Goal: Transaction & Acquisition: Purchase product/service

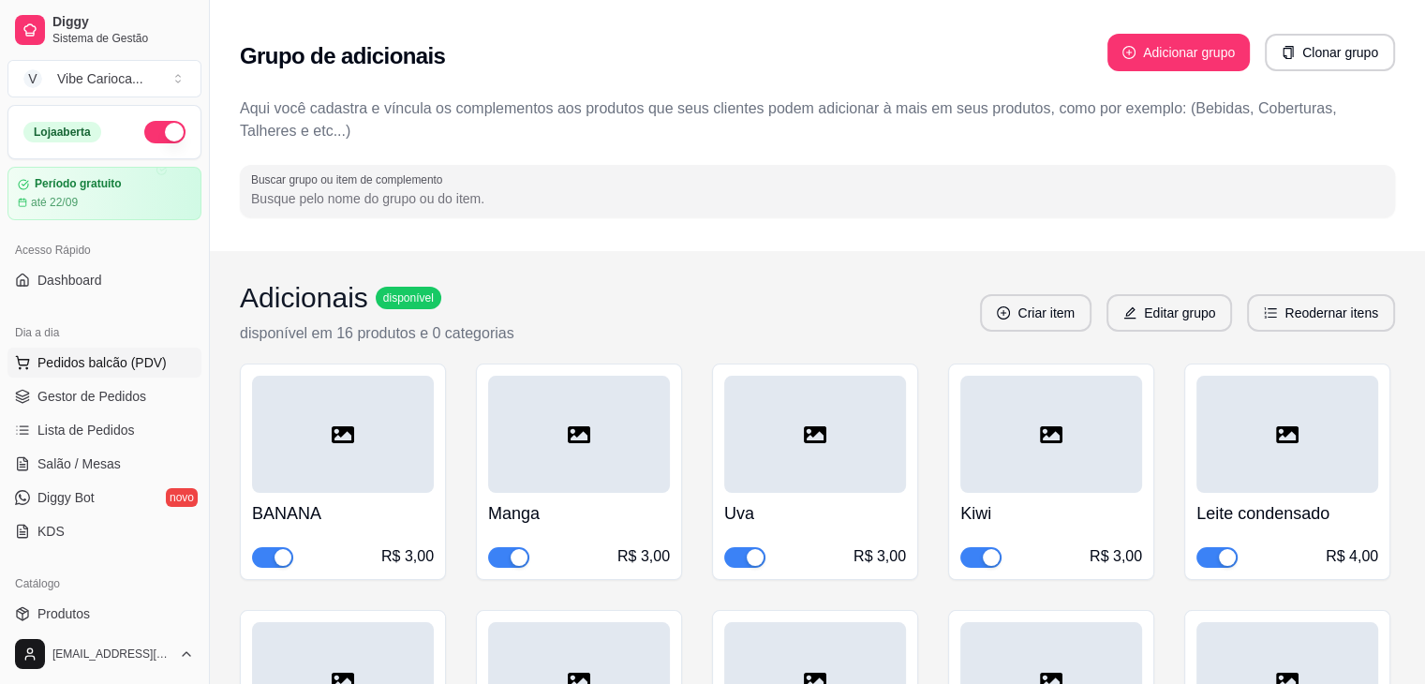
click at [57, 368] on span "Pedidos balcão (PDV)" at bounding box center [101, 362] width 129 height 19
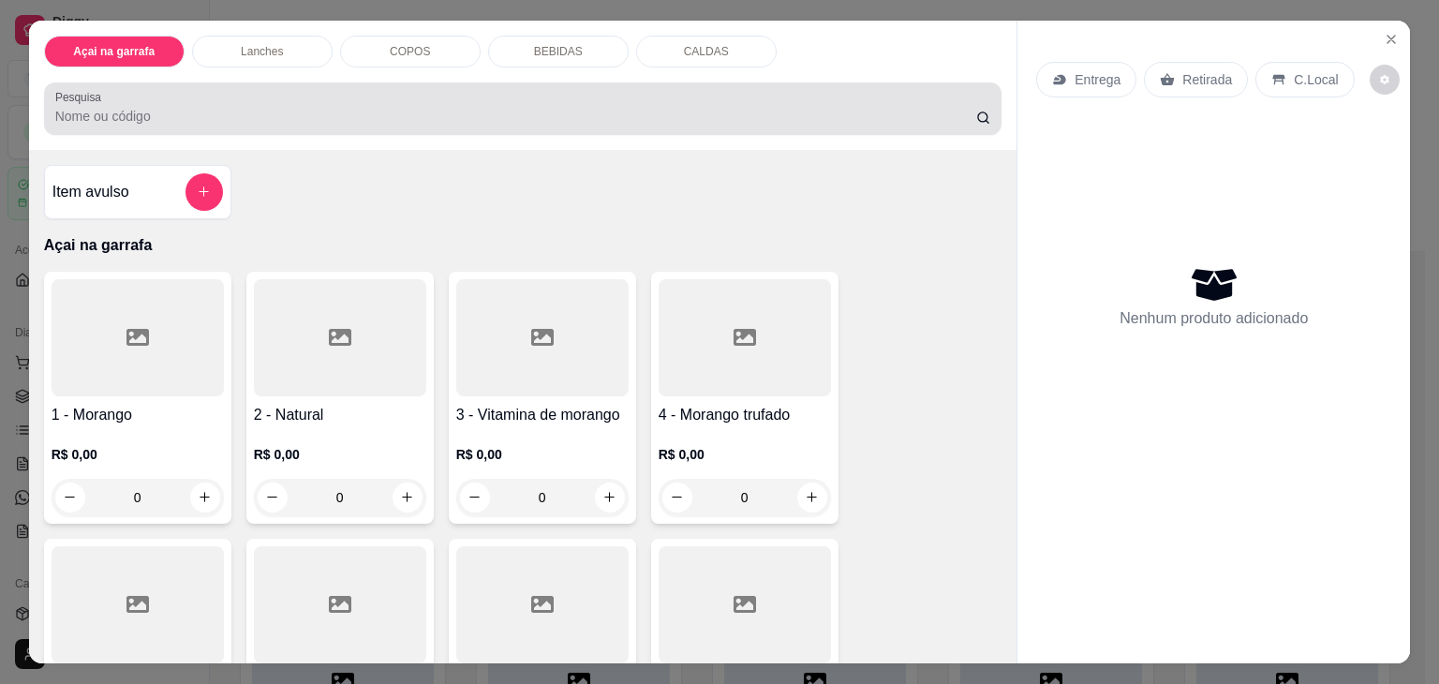
click at [119, 123] on div "Pesquisa" at bounding box center [523, 108] width 958 height 52
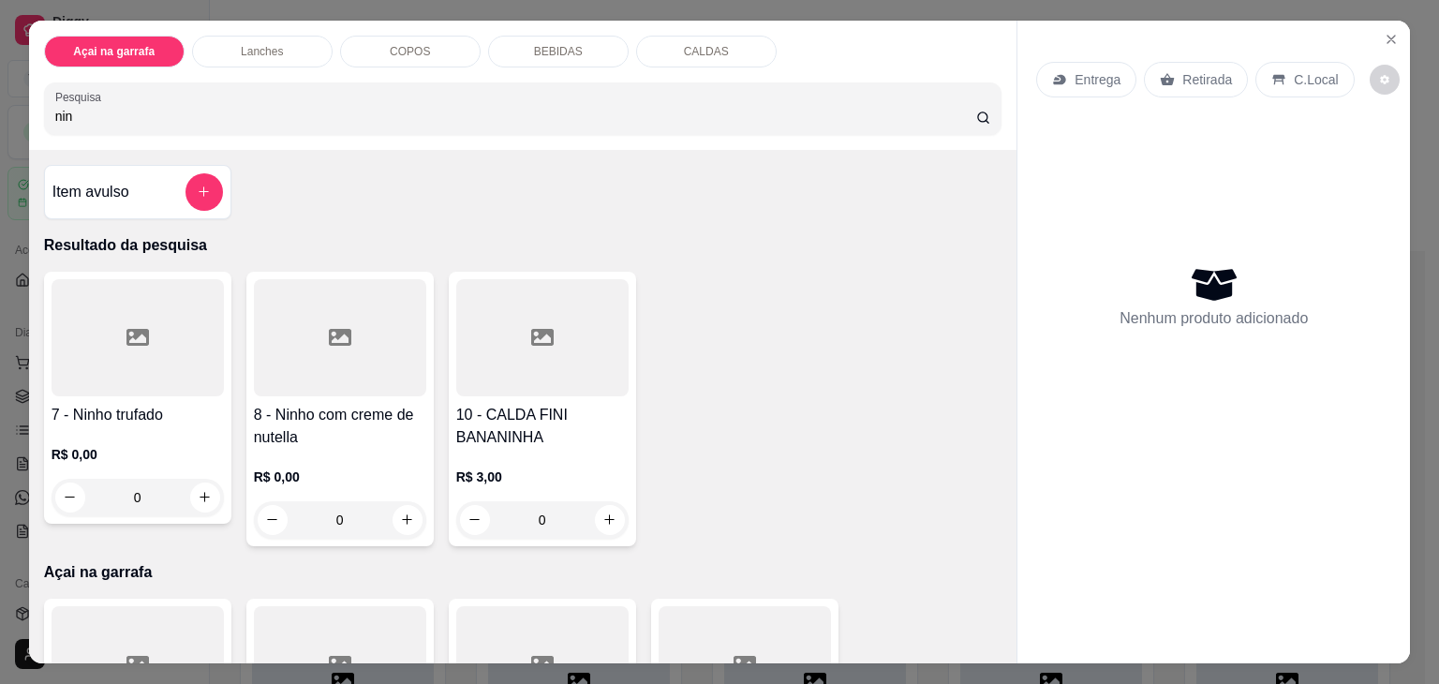
type input "nin"
click at [103, 326] on div at bounding box center [138, 337] width 172 height 117
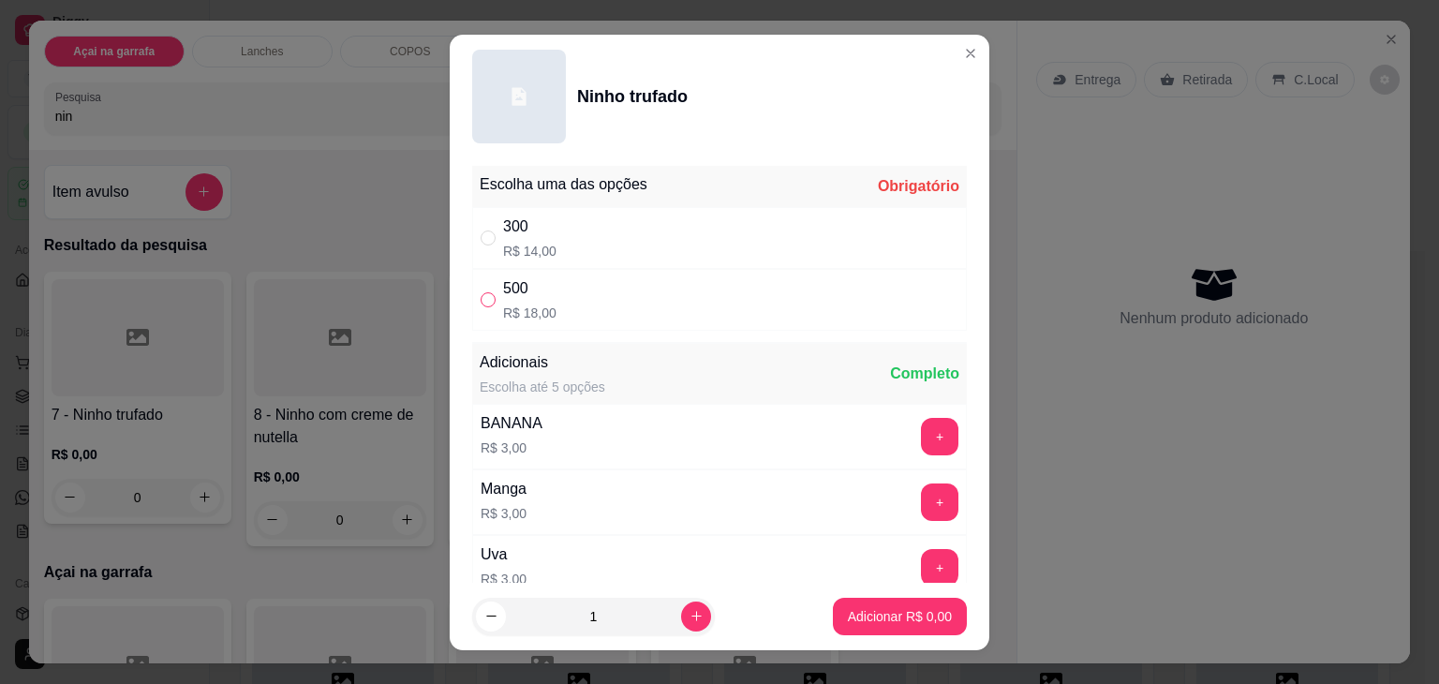
click at [481, 292] on input "" at bounding box center [488, 299] width 15 height 15
radio input "true"
click at [892, 611] on p "Adicionar R$ 18,00" at bounding box center [896, 616] width 109 height 18
type input "1"
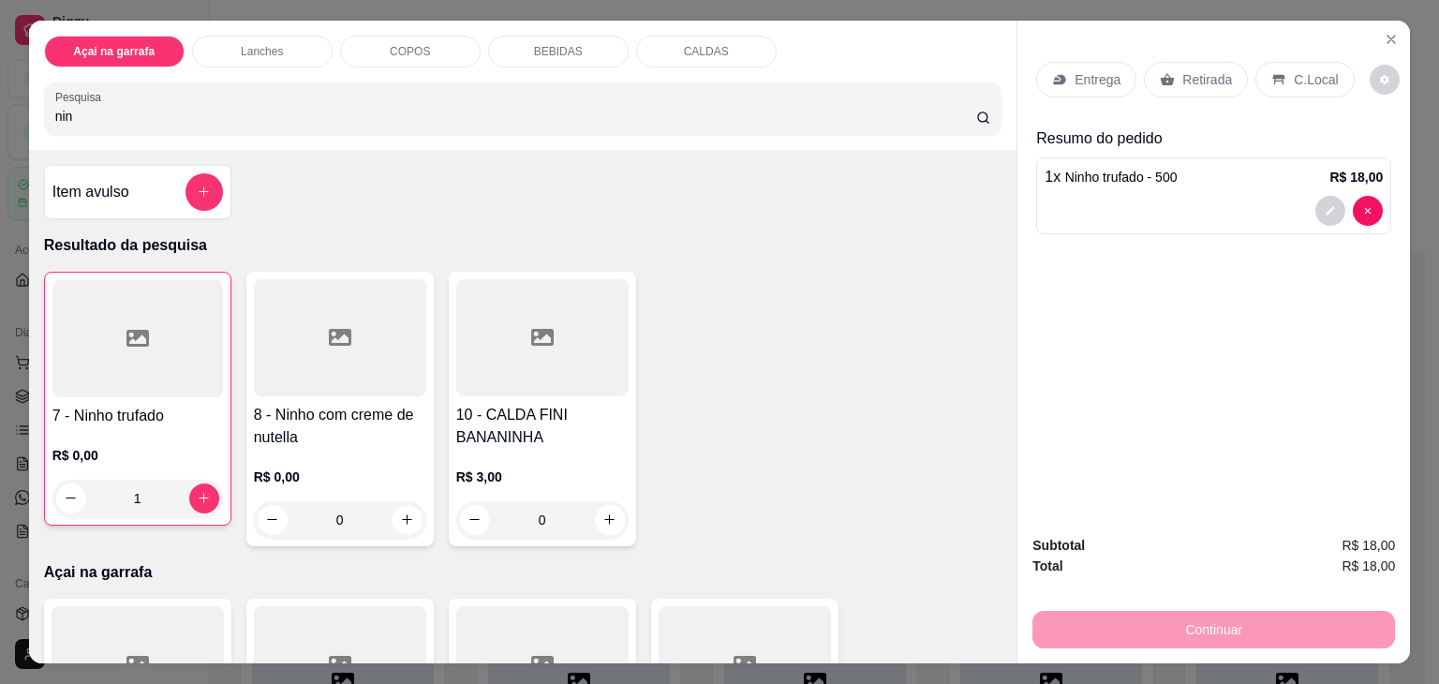
click at [109, 347] on div at bounding box center [137, 338] width 170 height 117
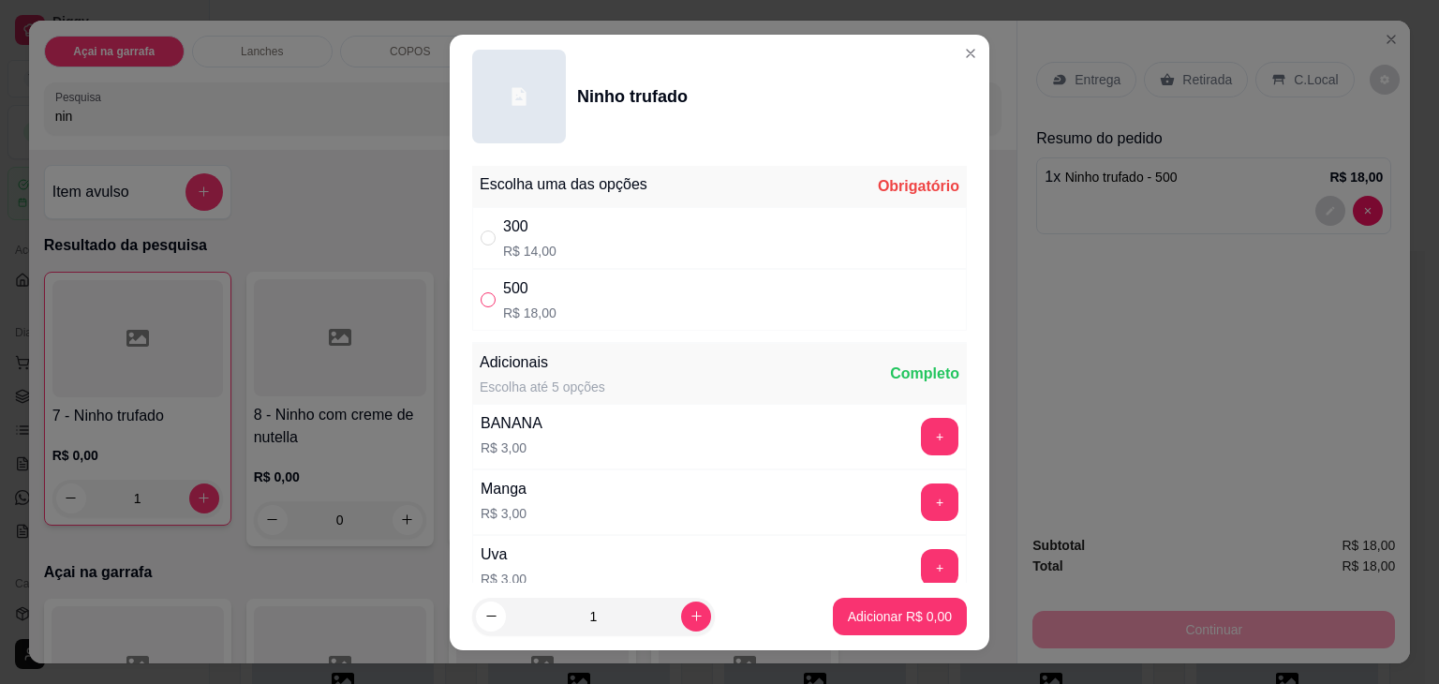
click at [481, 299] on input "" at bounding box center [488, 299] width 15 height 15
radio input "true"
click at [842, 607] on p "Adicionar R$ 18,00" at bounding box center [896, 616] width 109 height 18
type input "2"
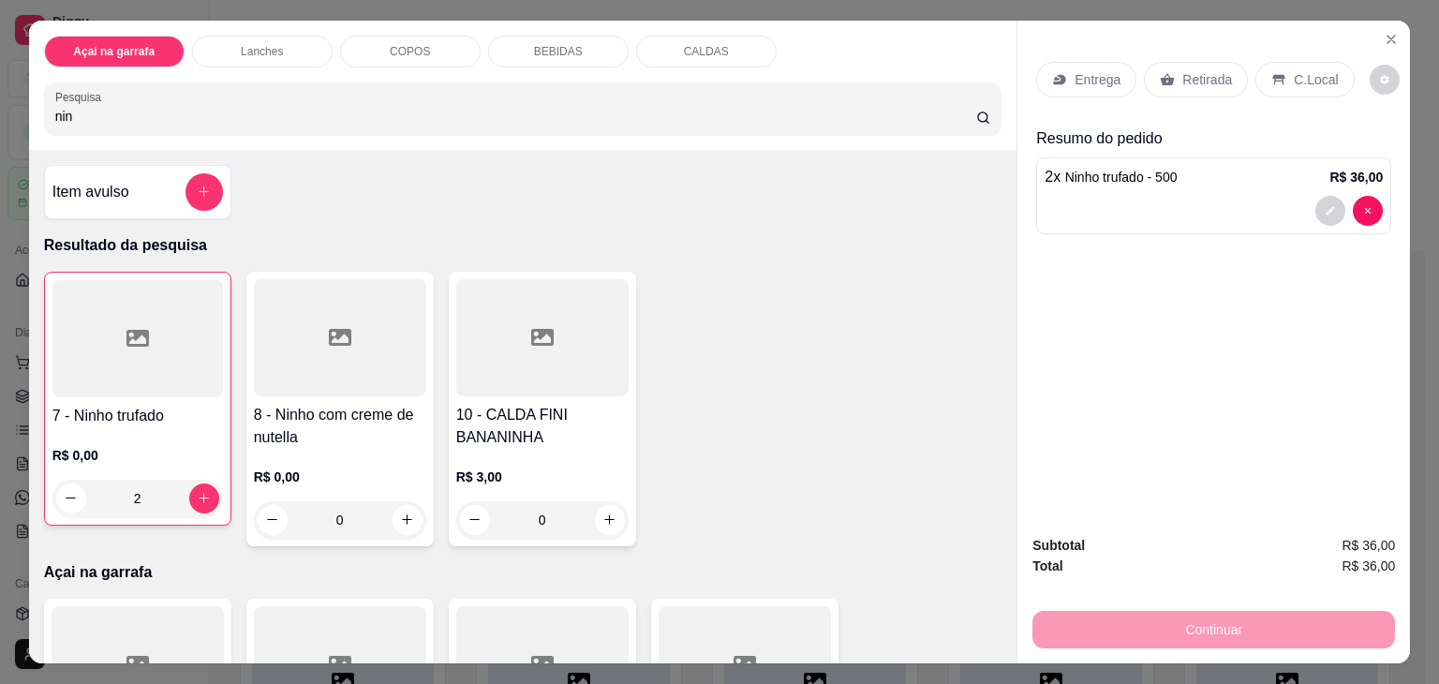
click at [1278, 75] on div "C.Local" at bounding box center [1304, 80] width 98 height 36
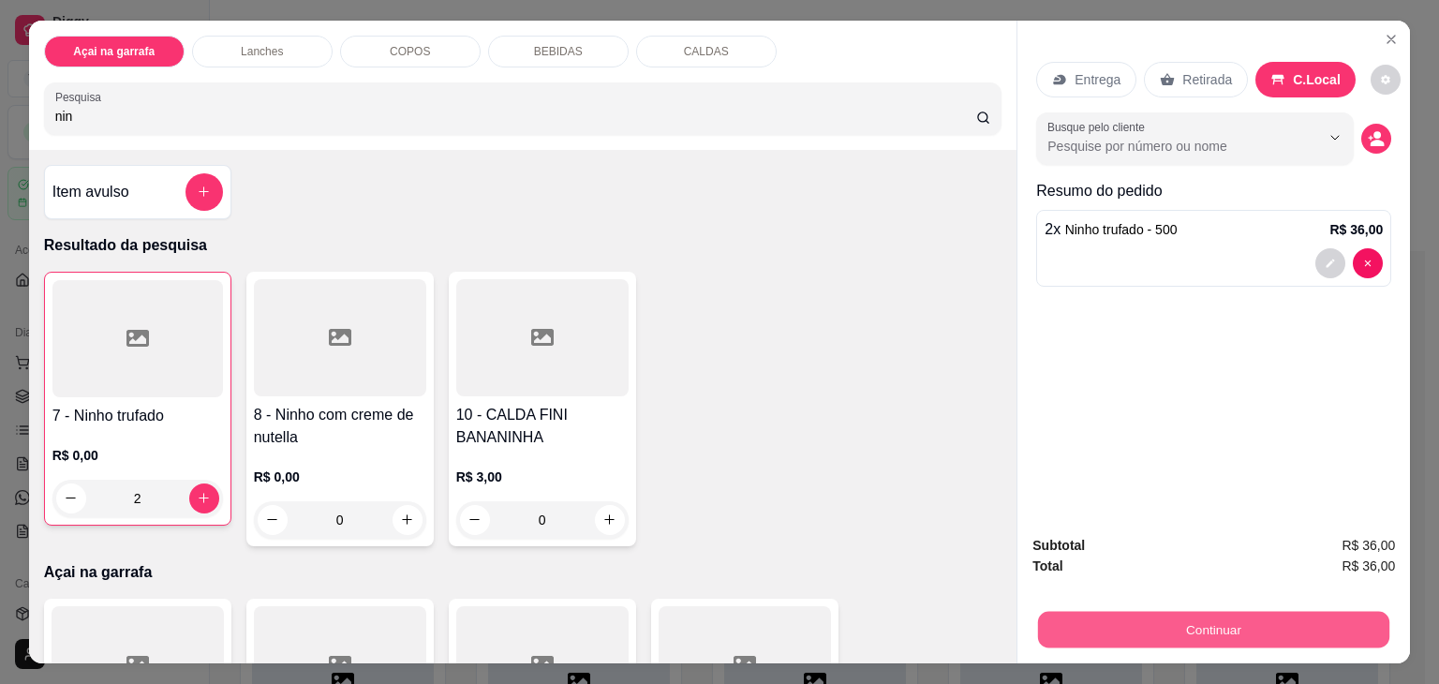
click at [1135, 626] on button "Continuar" at bounding box center [1213, 630] width 351 height 37
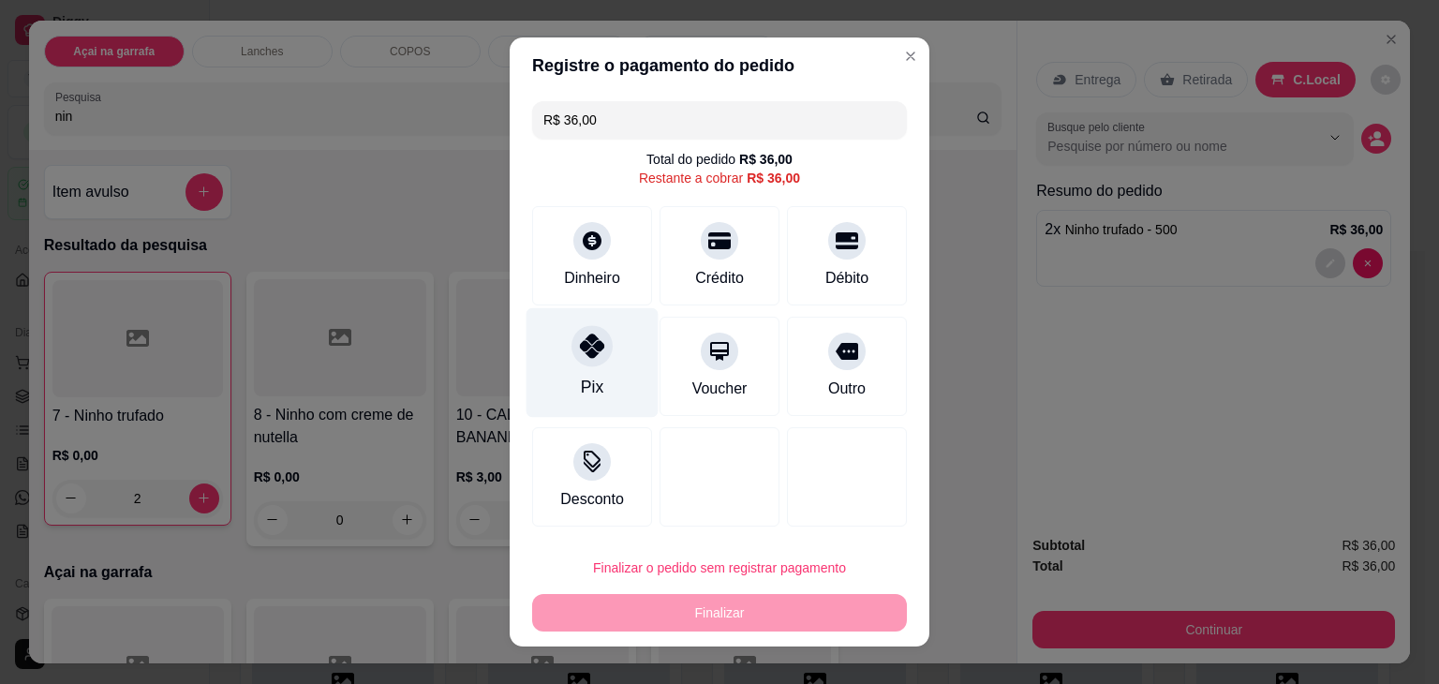
click at [565, 362] on div "Pix" at bounding box center [592, 363] width 132 height 110
type input "R$ 0,00"
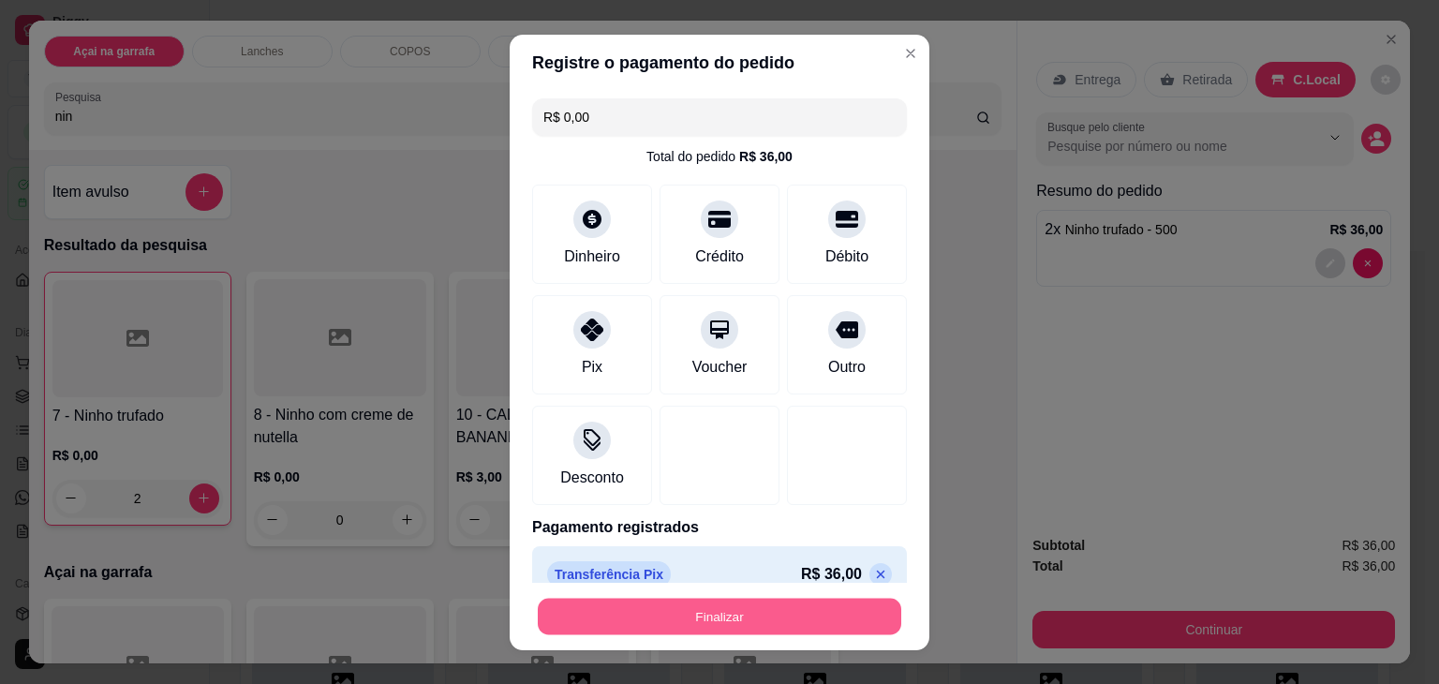
click at [630, 608] on button "Finalizar" at bounding box center [719, 616] width 363 height 37
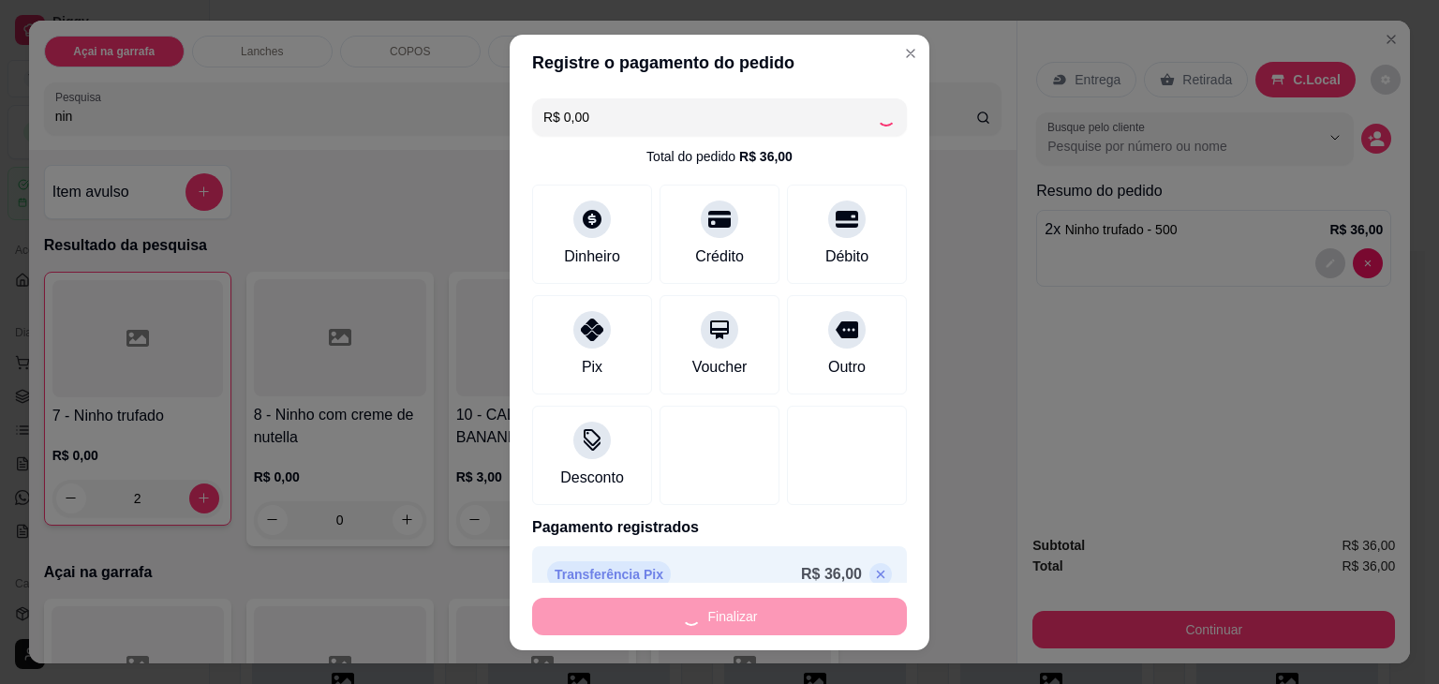
type input "0"
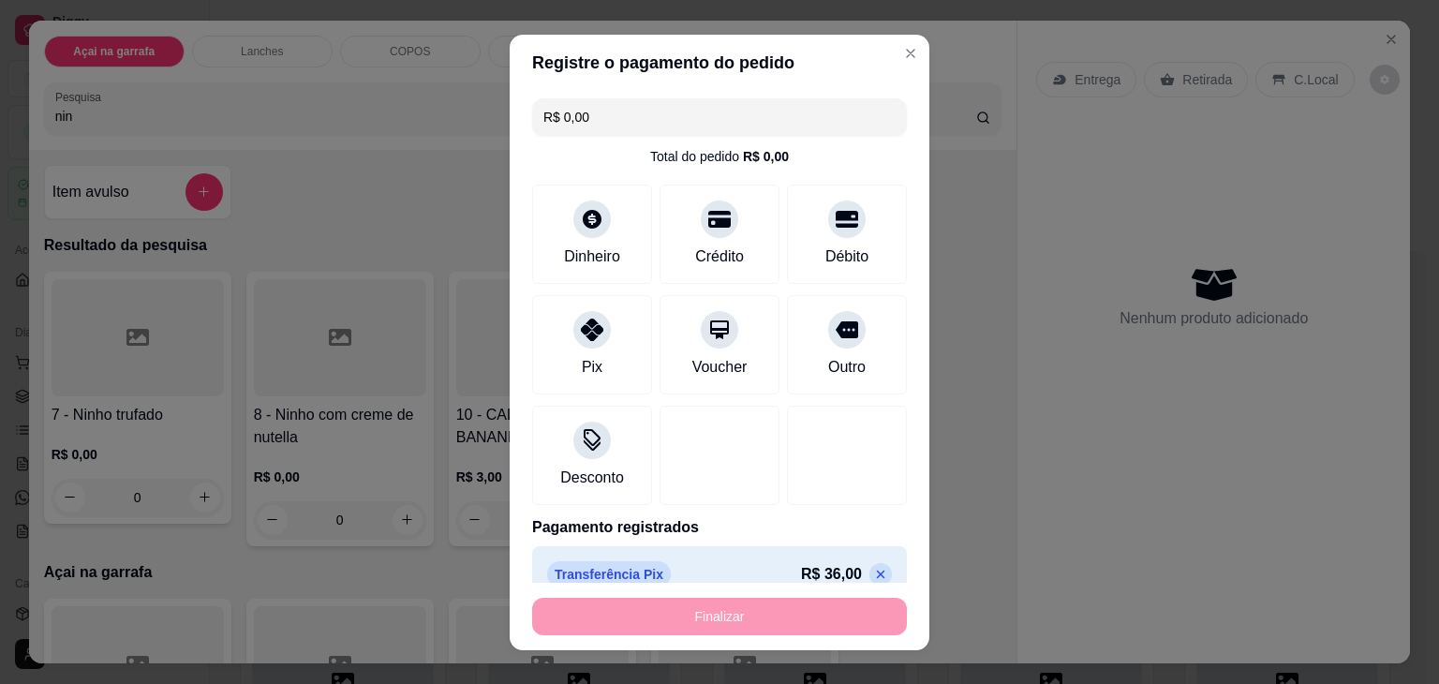
type input "-R$ 36,00"
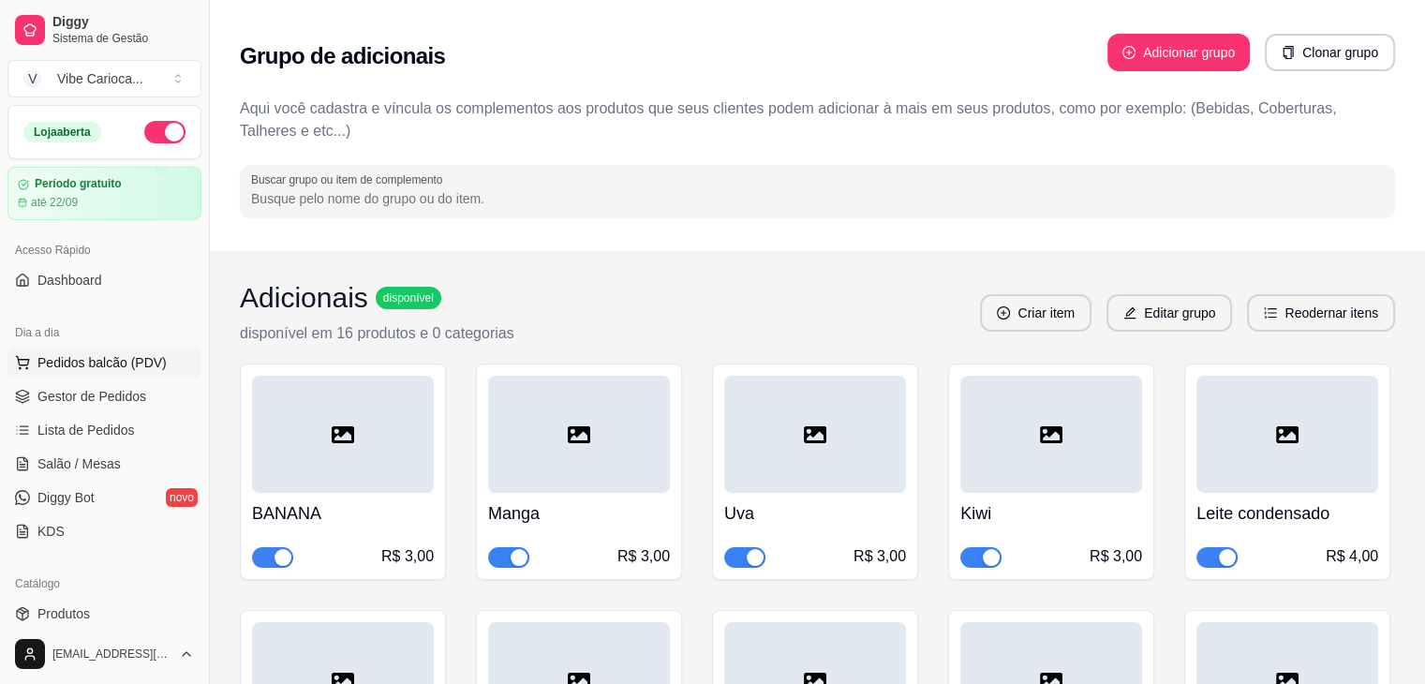
click at [82, 353] on span "Pedidos balcão (PDV)" at bounding box center [101, 362] width 129 height 19
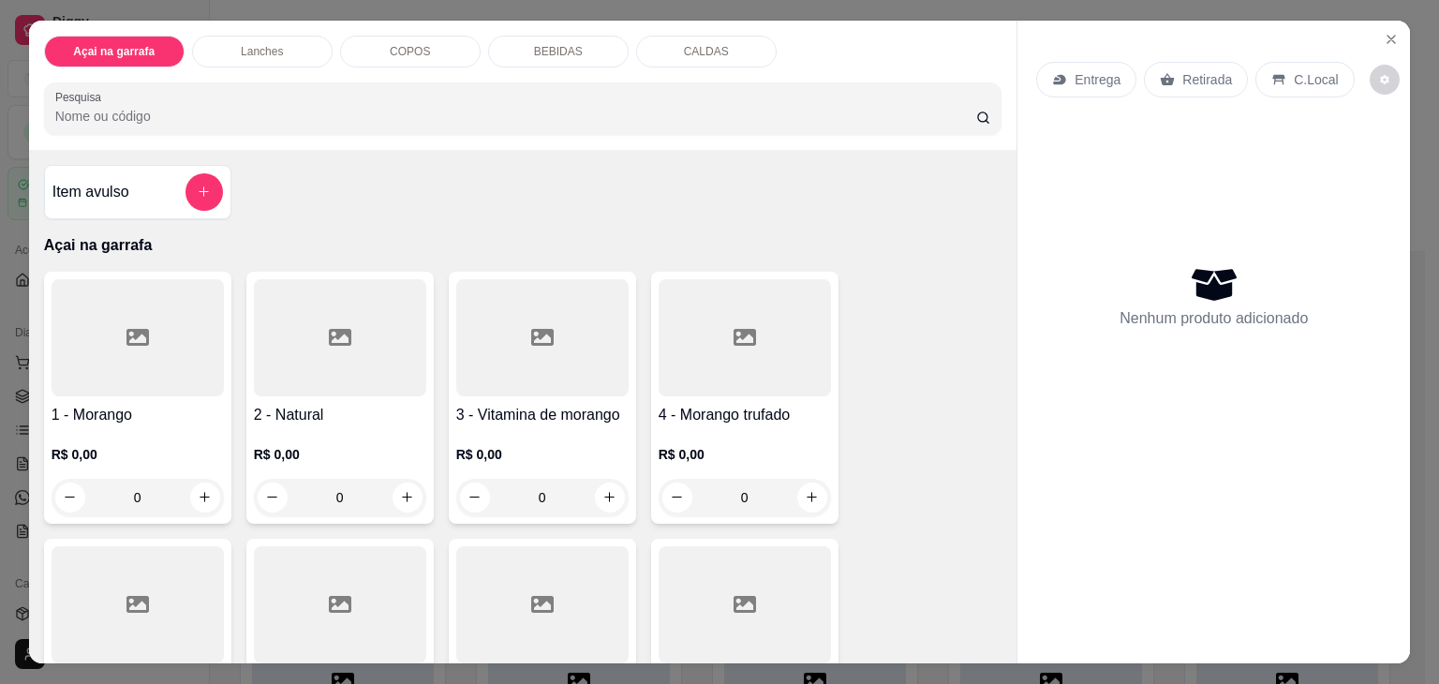
click at [201, 110] on input "Pesquisa" at bounding box center [515, 116] width 921 height 19
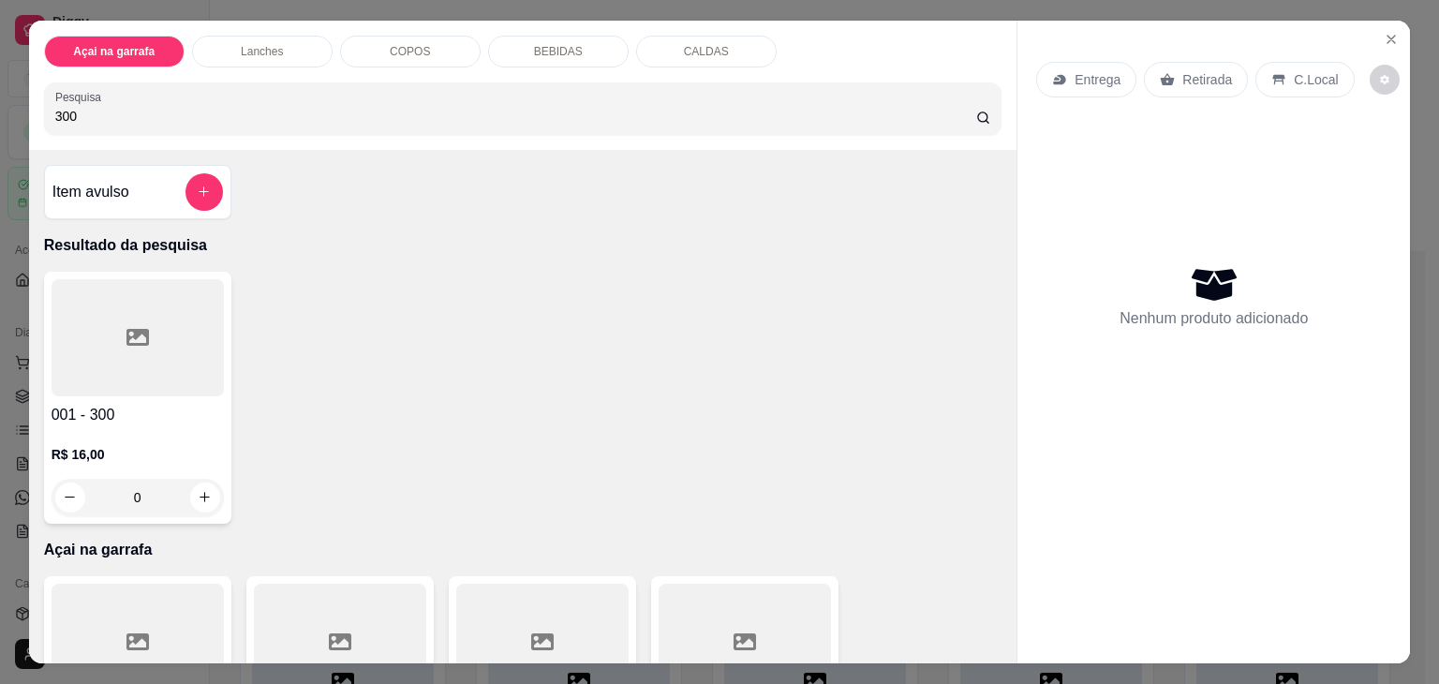
type input "300"
click at [97, 334] on div at bounding box center [138, 337] width 172 height 117
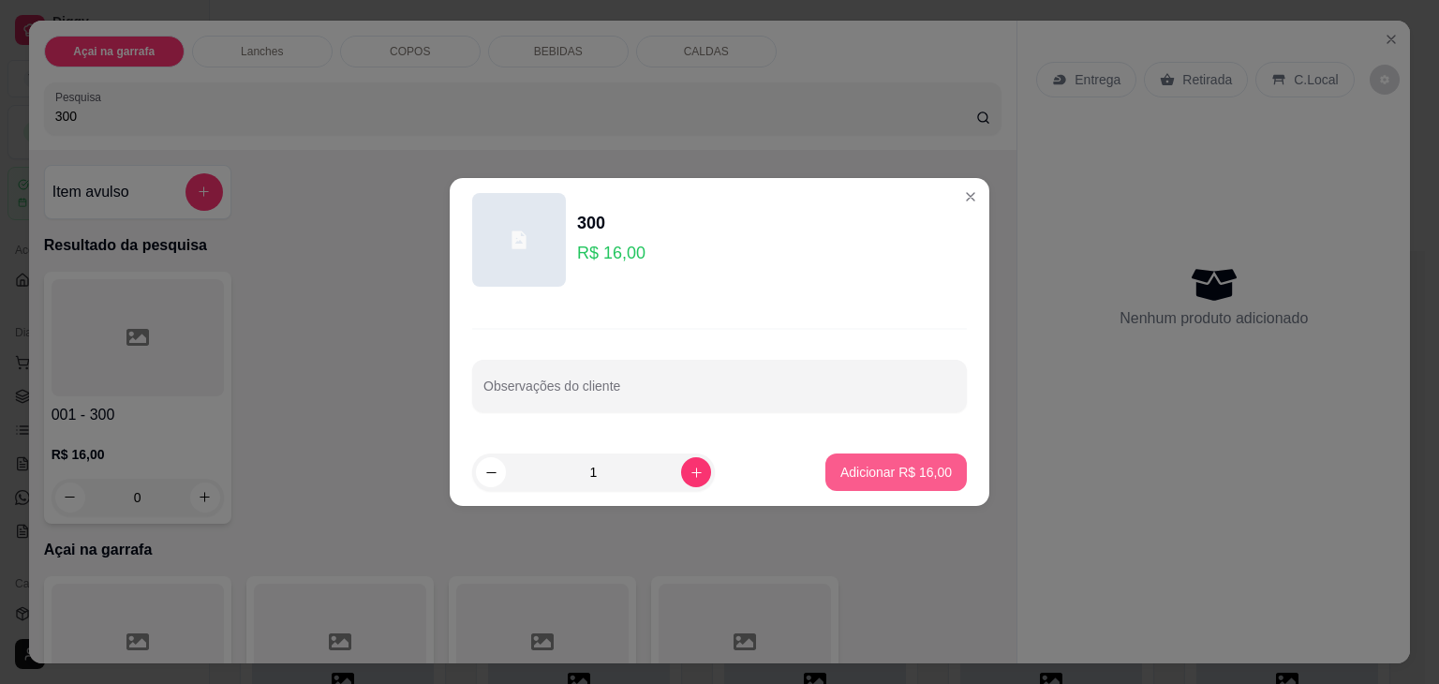
click at [852, 482] on button "Adicionar R$ 16,00" at bounding box center [895, 471] width 141 height 37
type input "1"
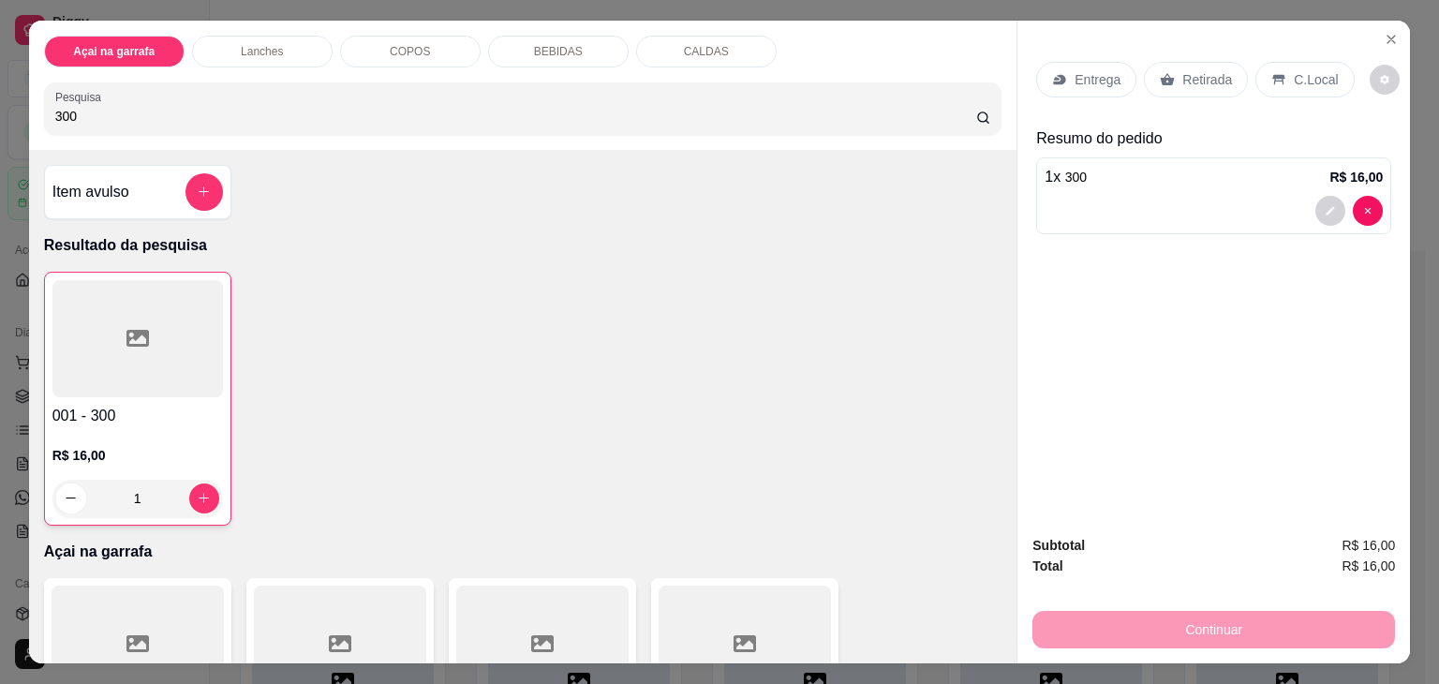
click at [1275, 84] on div "C.Local" at bounding box center [1304, 80] width 98 height 36
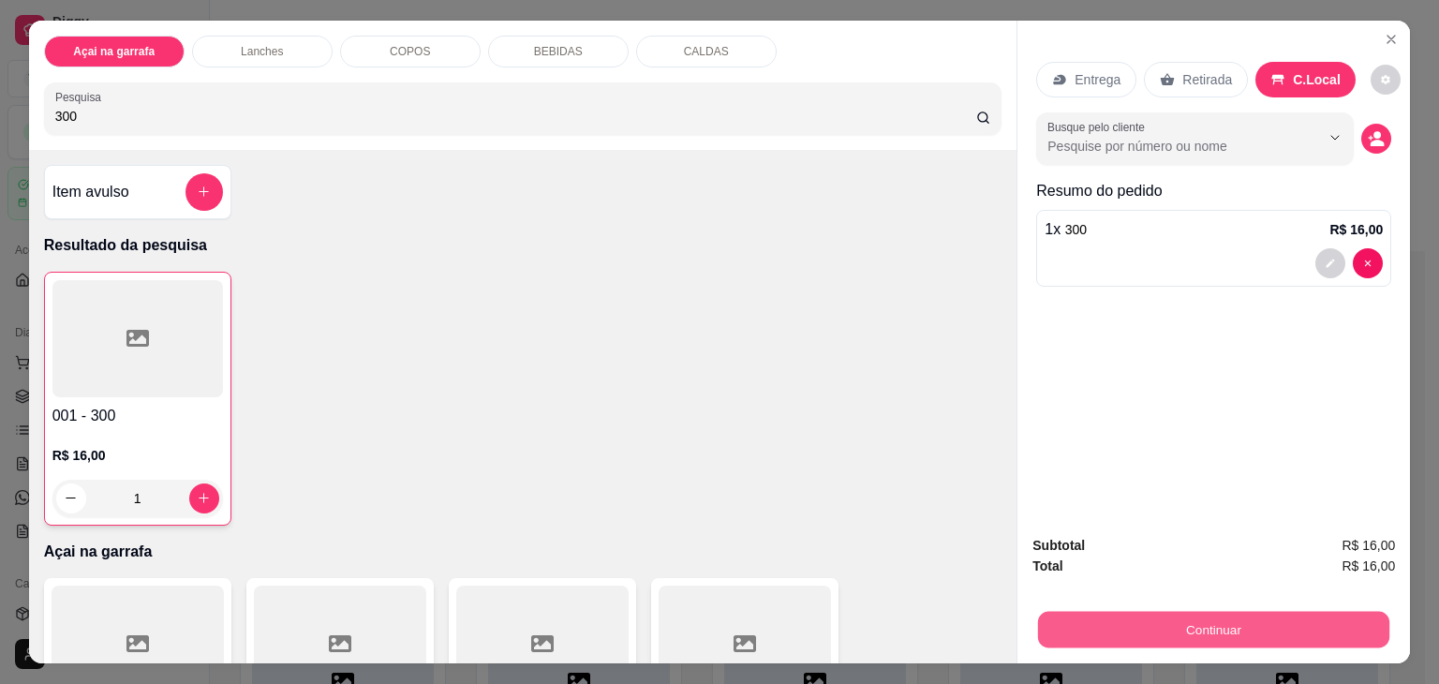
click at [1111, 619] on button "Continuar" at bounding box center [1213, 630] width 351 height 37
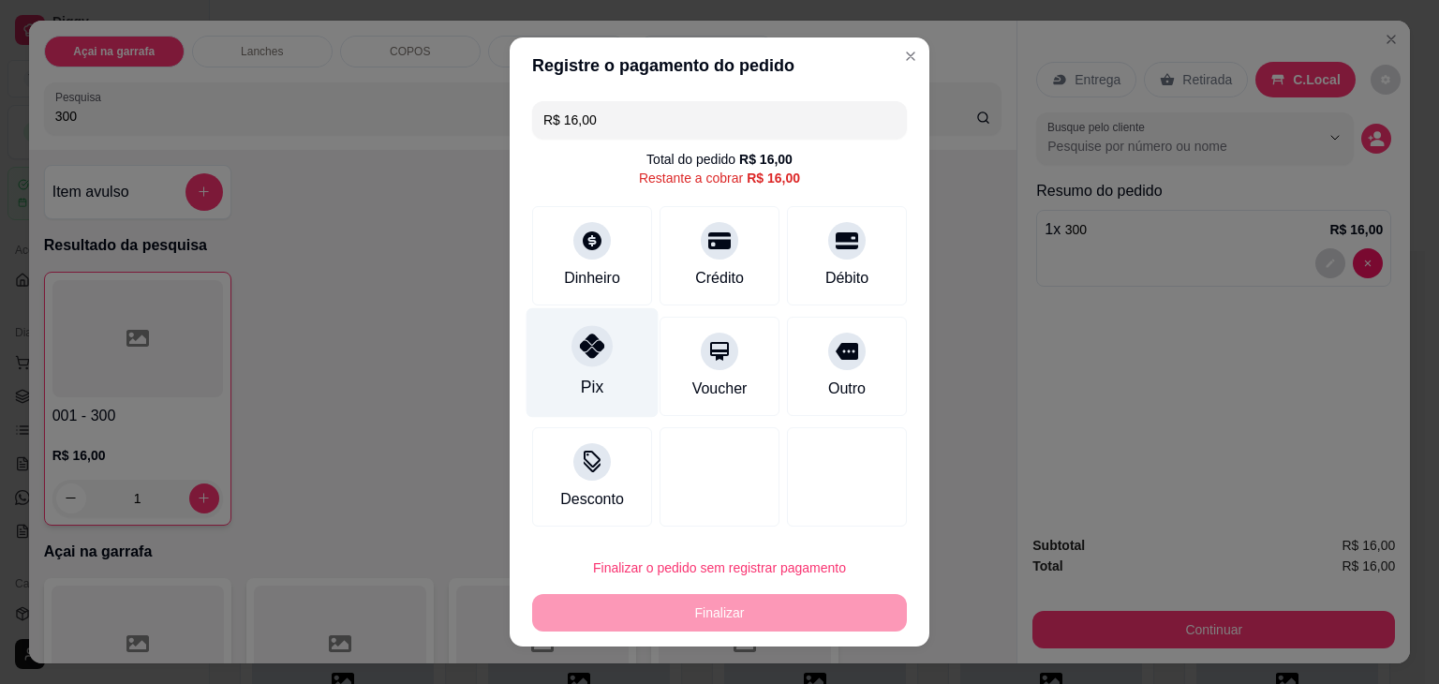
click at [570, 373] on div "Pix" at bounding box center [592, 363] width 132 height 110
type input "R$ 0,00"
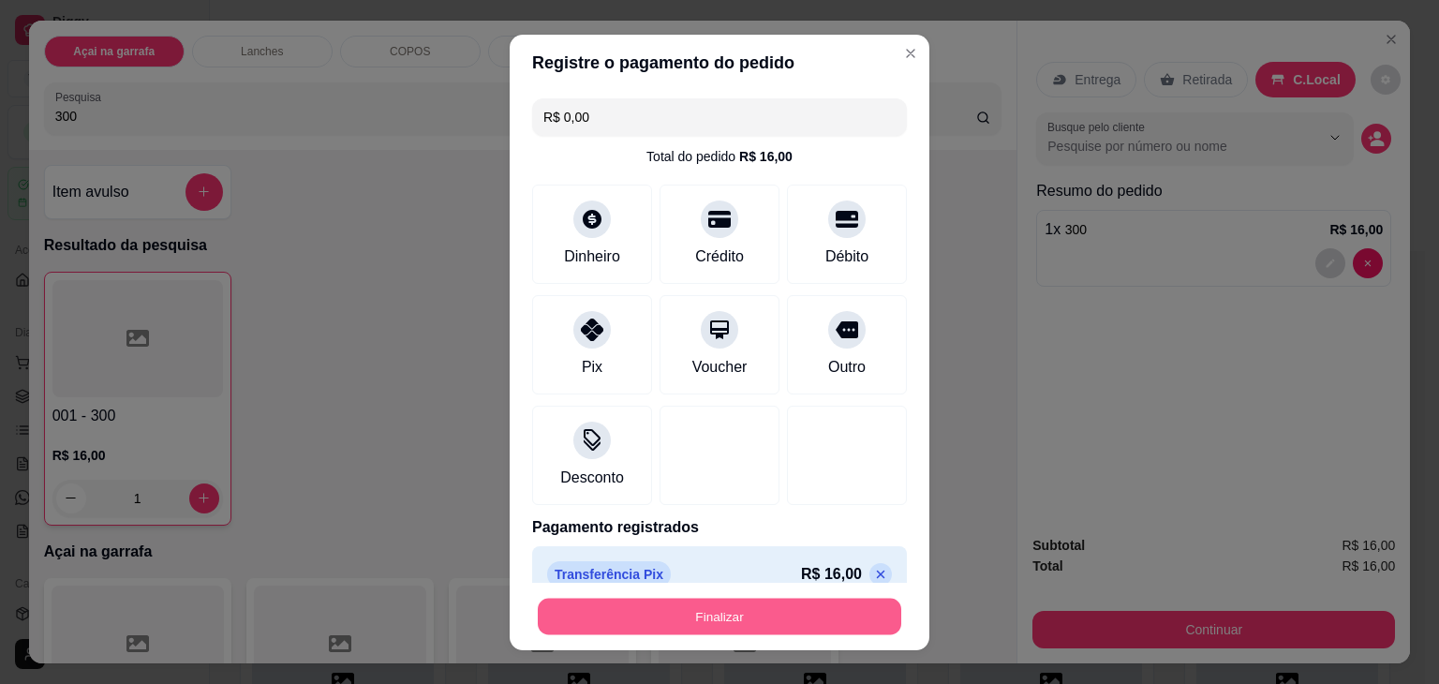
click at [568, 608] on button "Finalizar" at bounding box center [719, 616] width 363 height 37
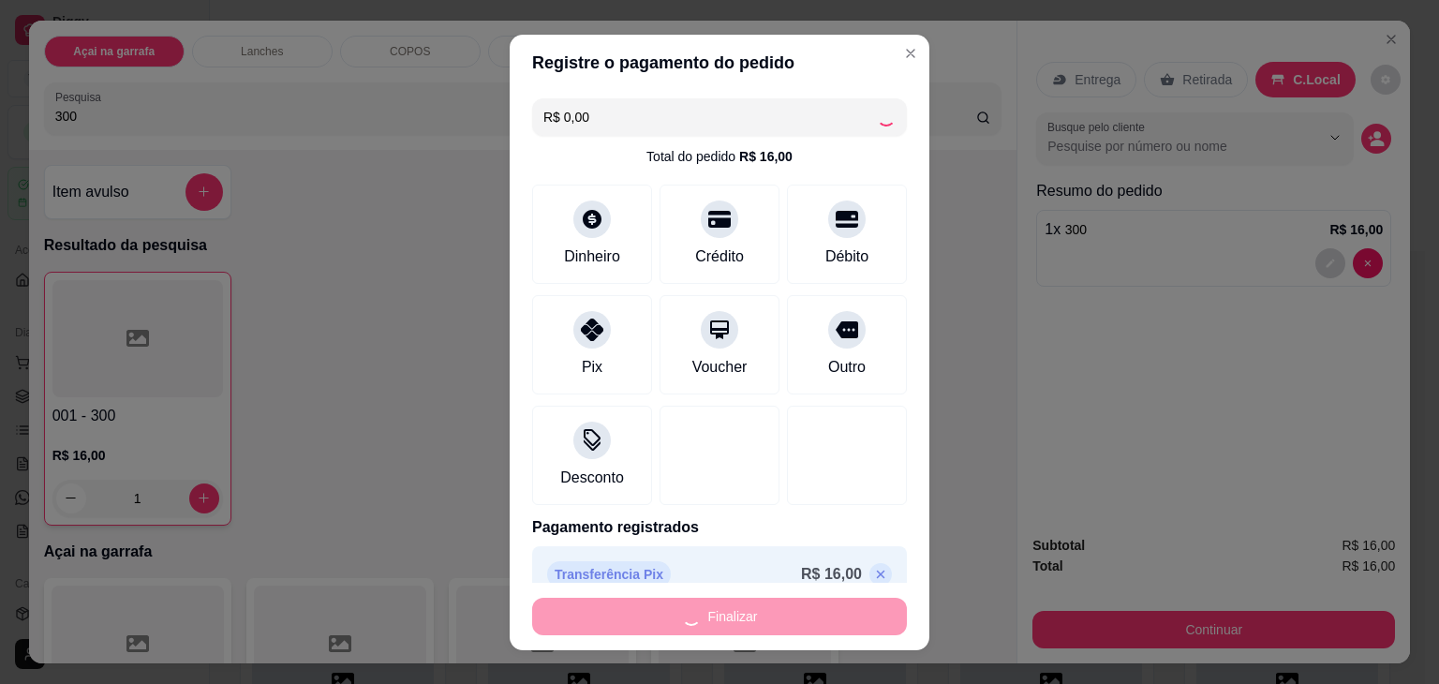
type input "0"
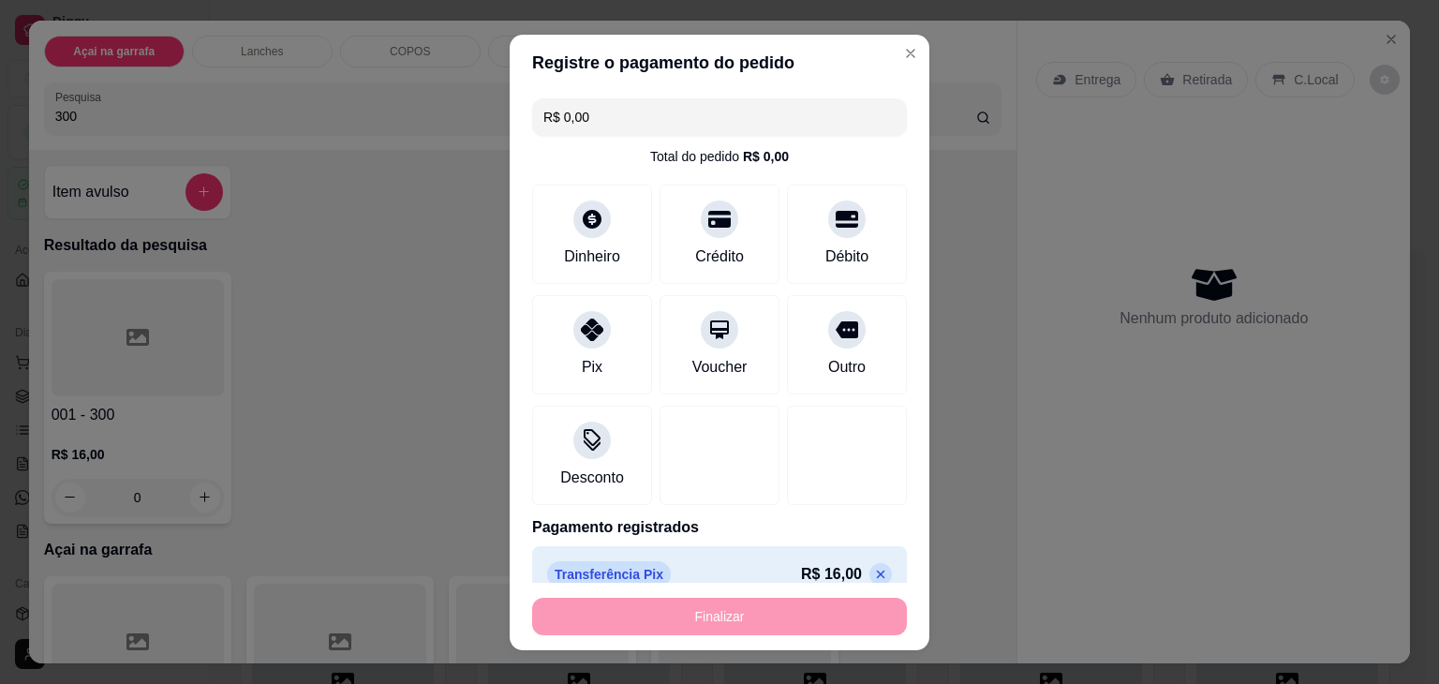
type input "-R$ 16,00"
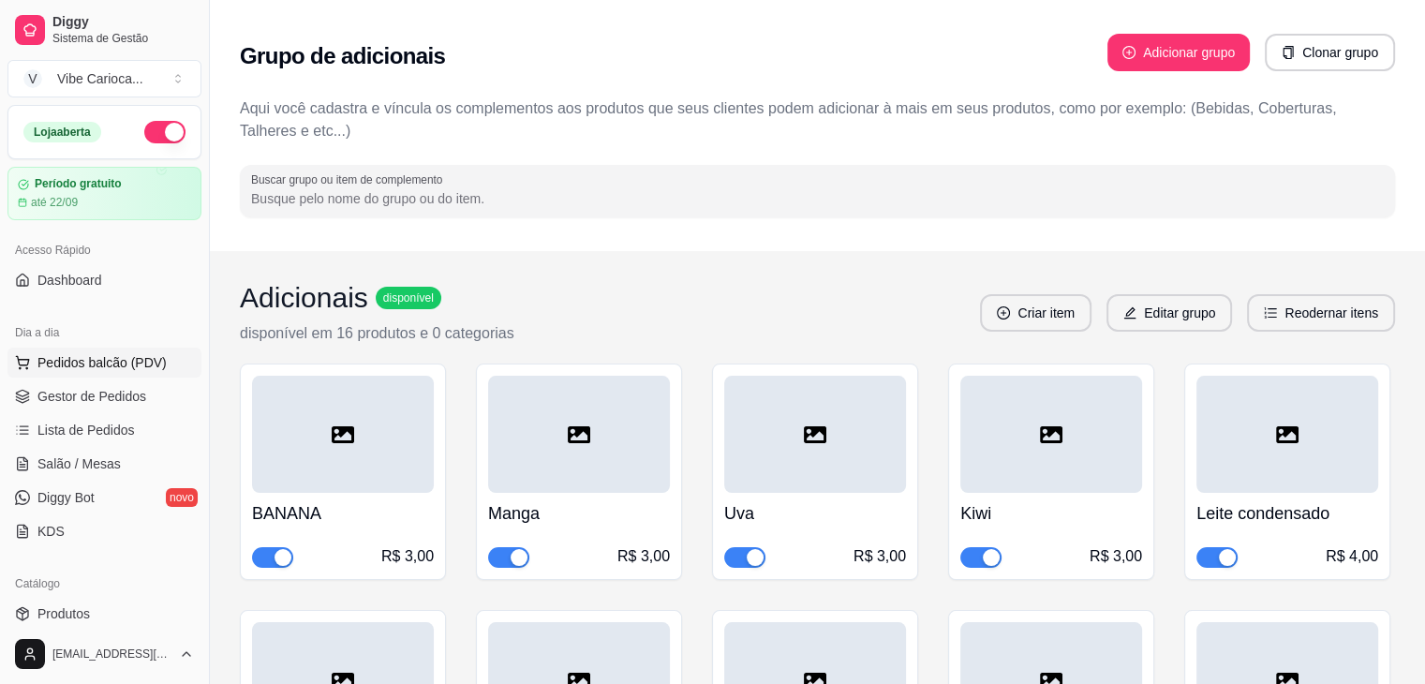
click at [20, 363] on icon at bounding box center [22, 362] width 15 height 15
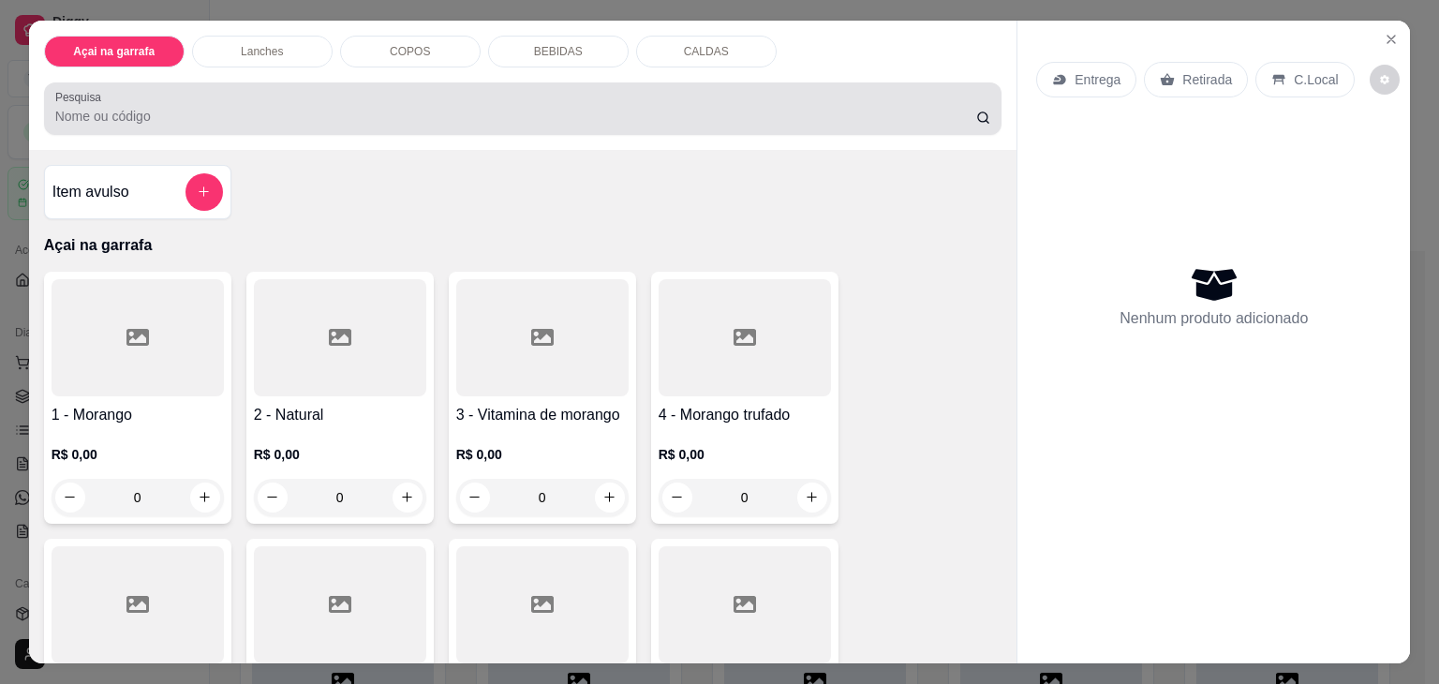
click at [298, 107] on input "Pesquisa" at bounding box center [515, 116] width 921 height 19
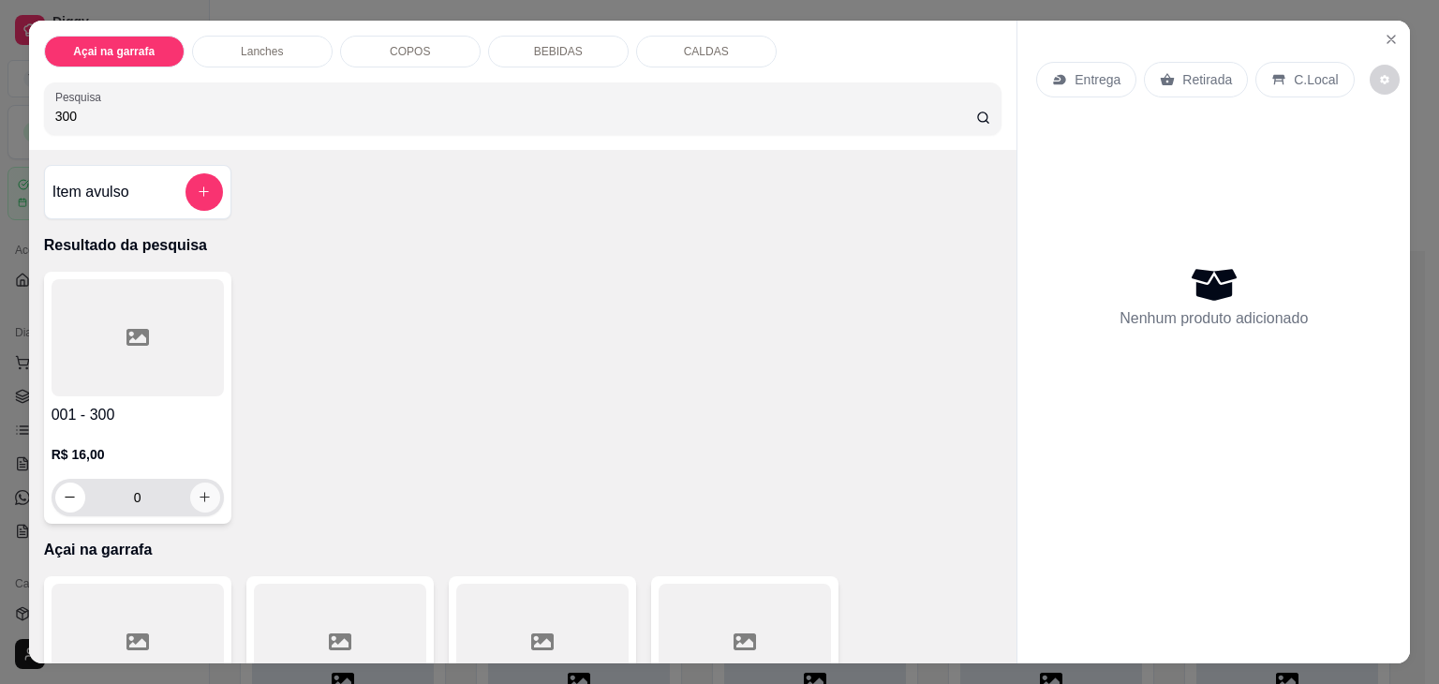
type input "300"
click at [198, 491] on icon "increase-product-quantity" at bounding box center [205, 498] width 14 height 14
type input "1"
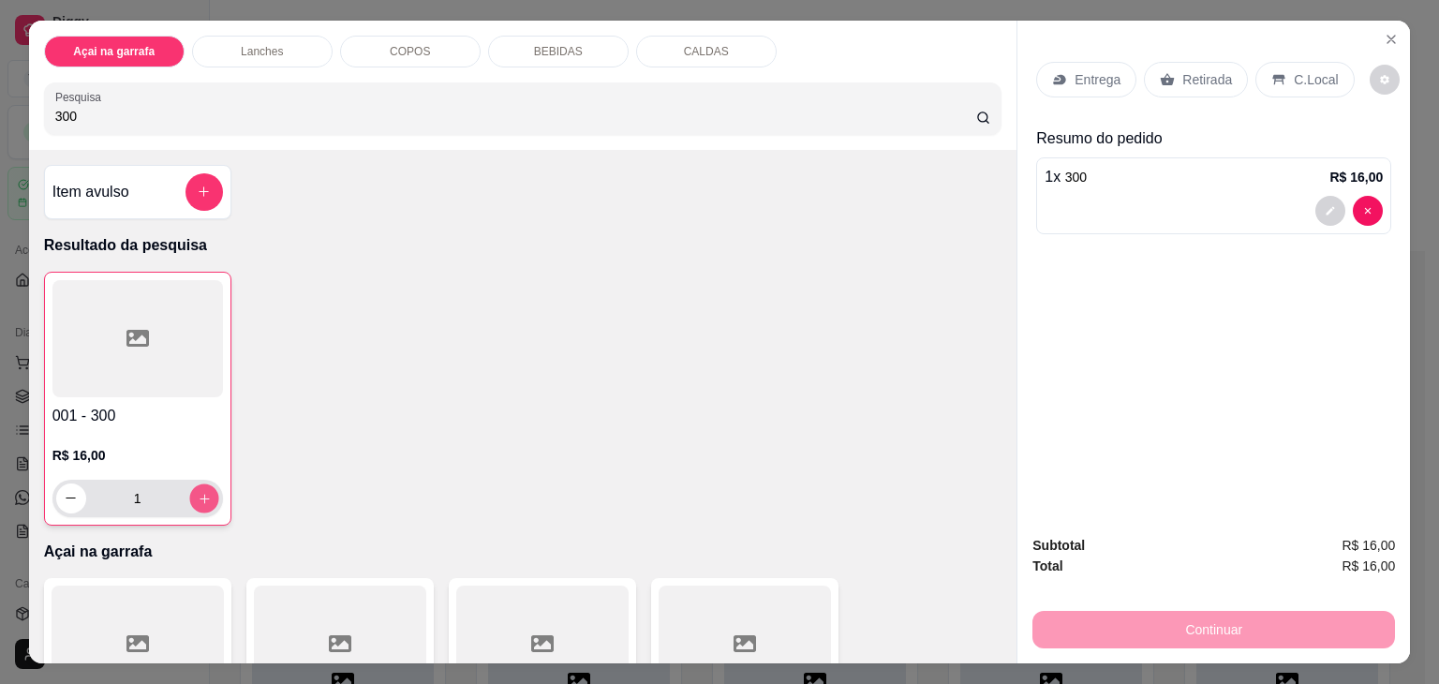
click at [197, 492] on icon "increase-product-quantity" at bounding box center [204, 499] width 14 height 14
type input "2"
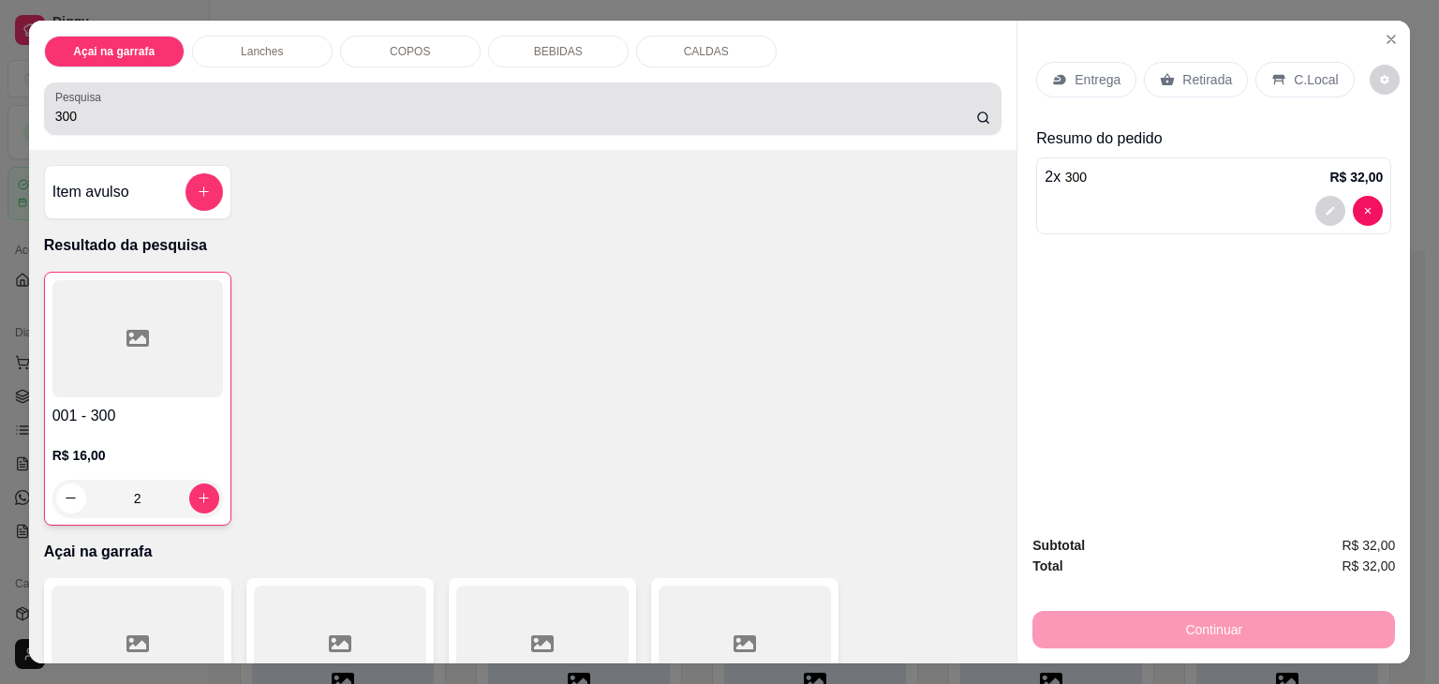
click at [257, 90] on div "300" at bounding box center [523, 108] width 936 height 37
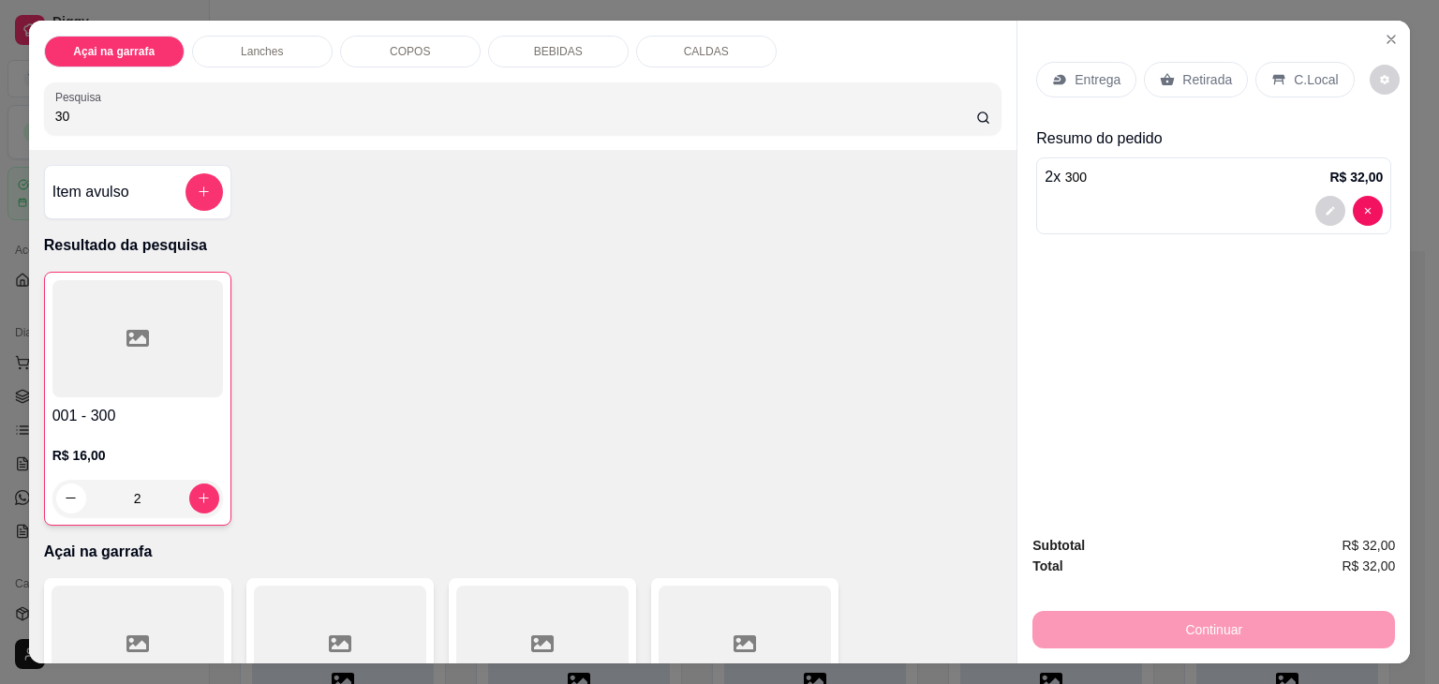
type input "3"
type input "500"
click at [90, 359] on div at bounding box center [138, 337] width 172 height 117
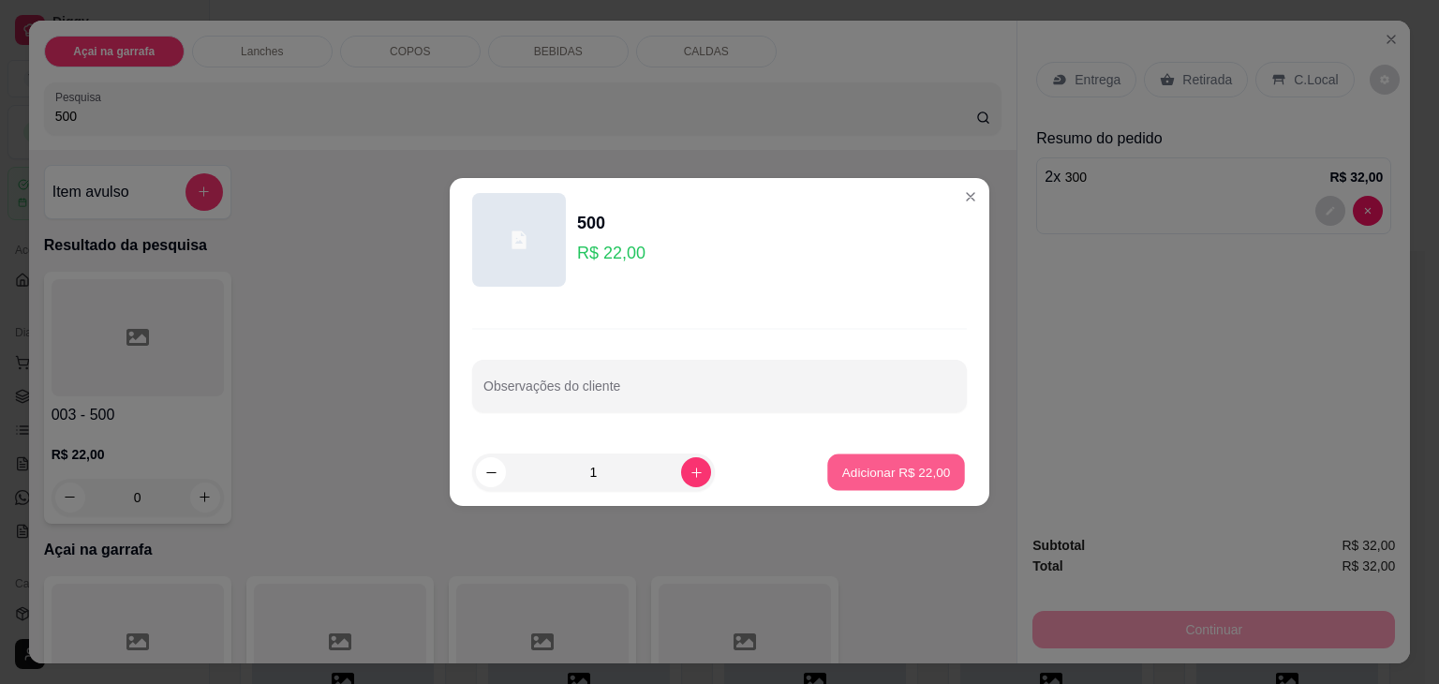
click at [870, 467] on p "Adicionar R$ 22,00" at bounding box center [896, 472] width 109 height 18
type input "1"
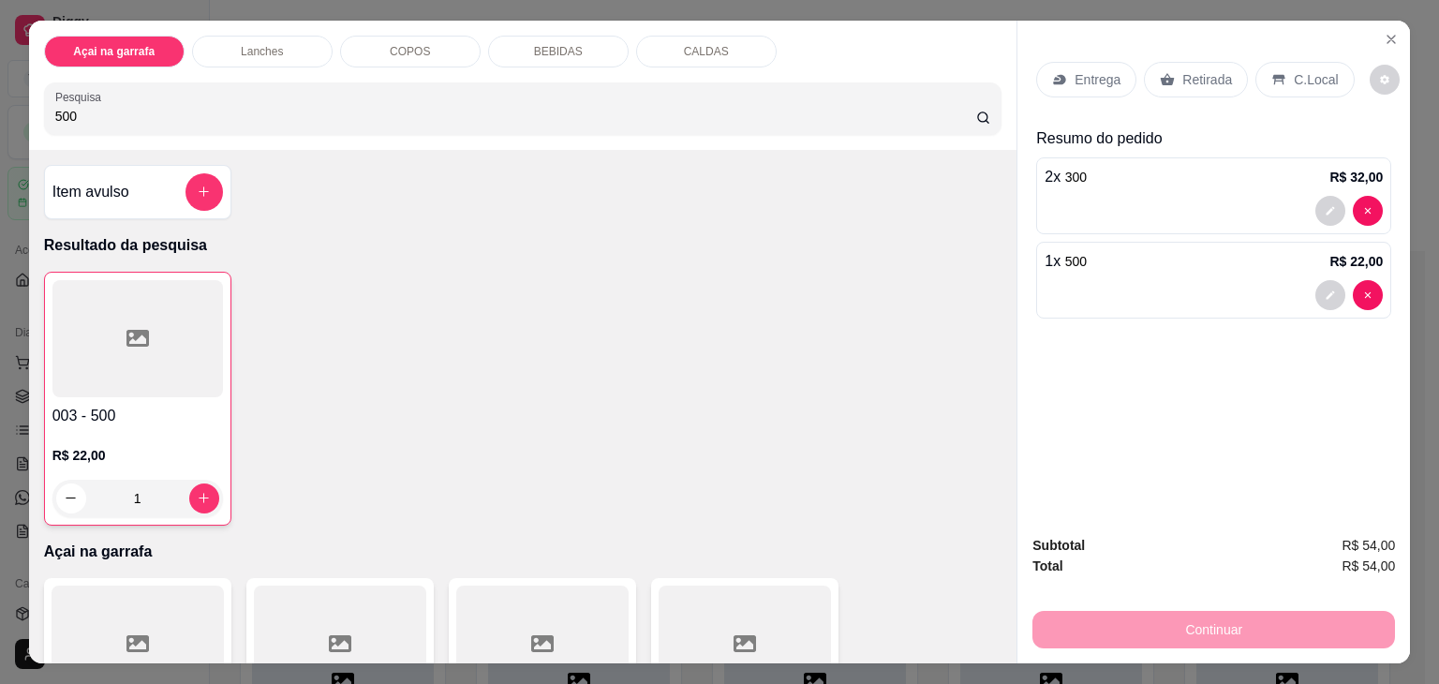
click at [1270, 81] on div "C.Local" at bounding box center [1304, 80] width 98 height 36
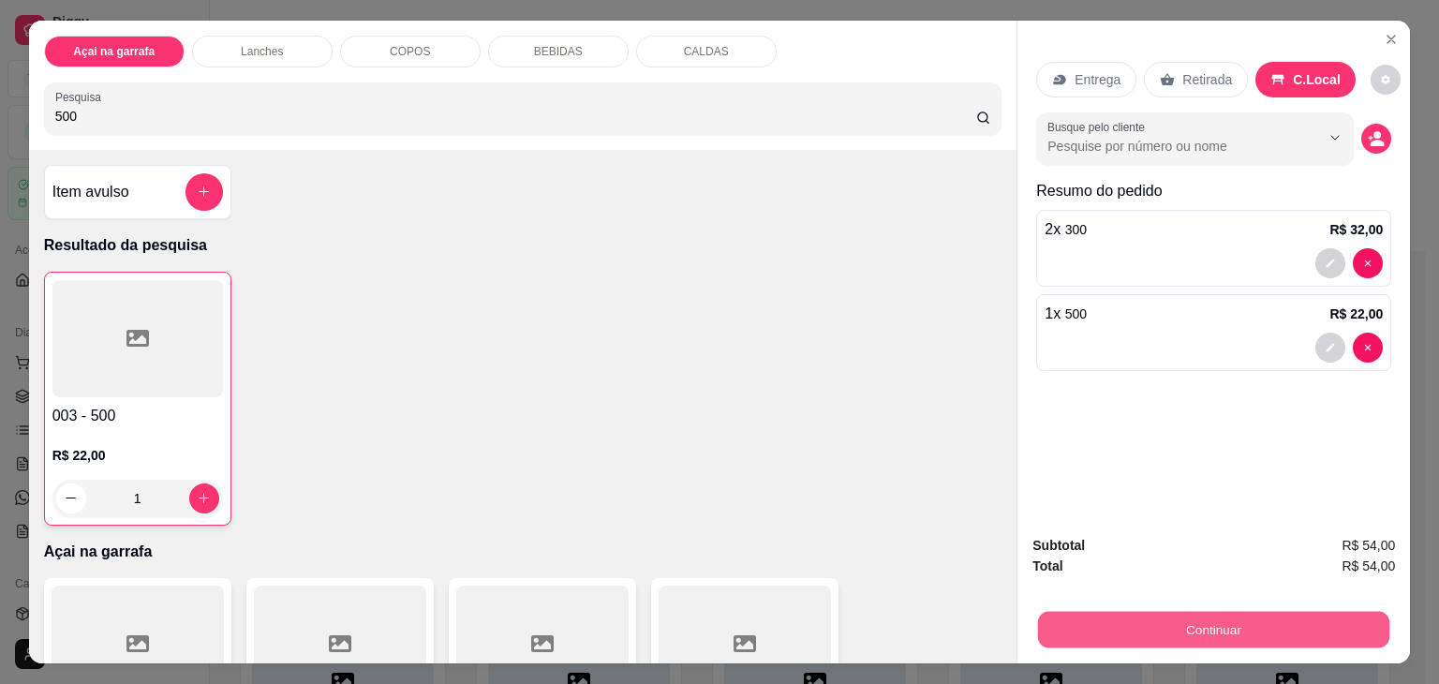
click at [1124, 612] on button "Continuar" at bounding box center [1213, 630] width 351 height 37
click at [1108, 612] on button "Continuar" at bounding box center [1213, 630] width 351 height 37
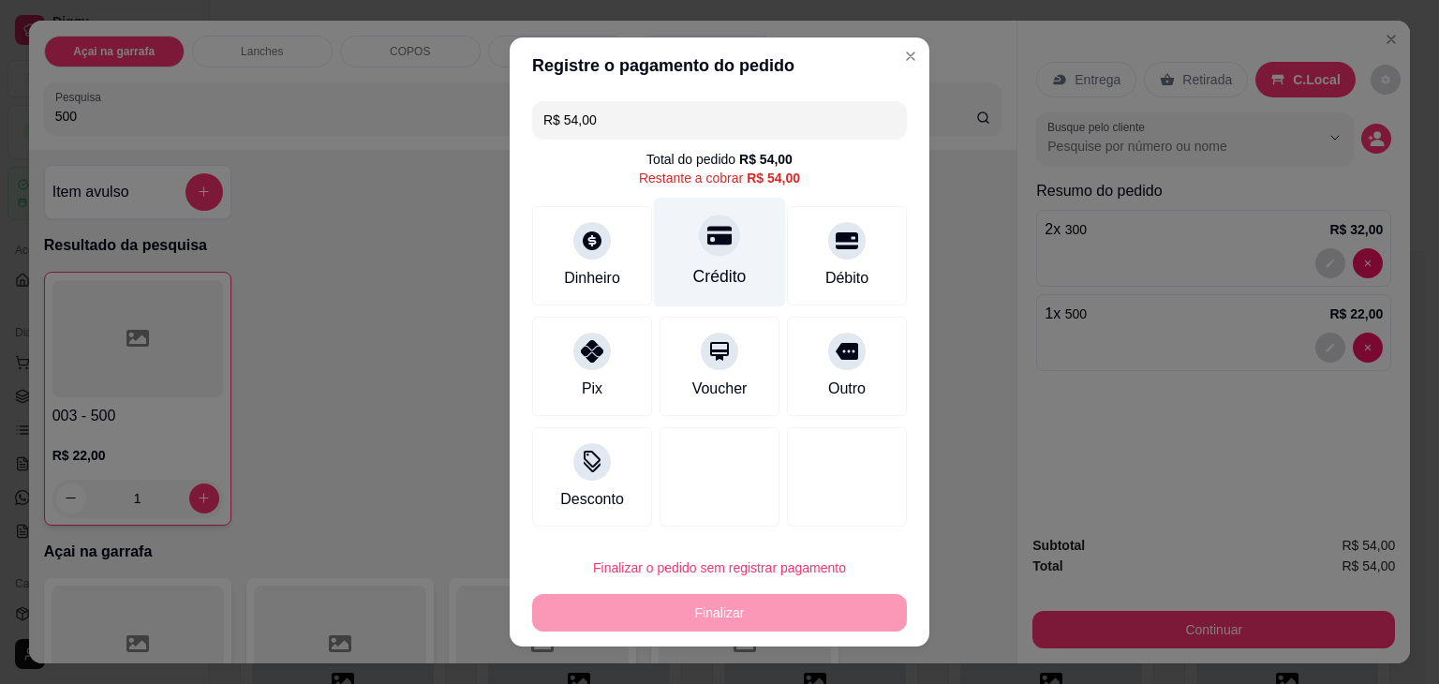
click at [693, 277] on div "Crédito" at bounding box center [719, 276] width 53 height 24
type input "R$ 0,00"
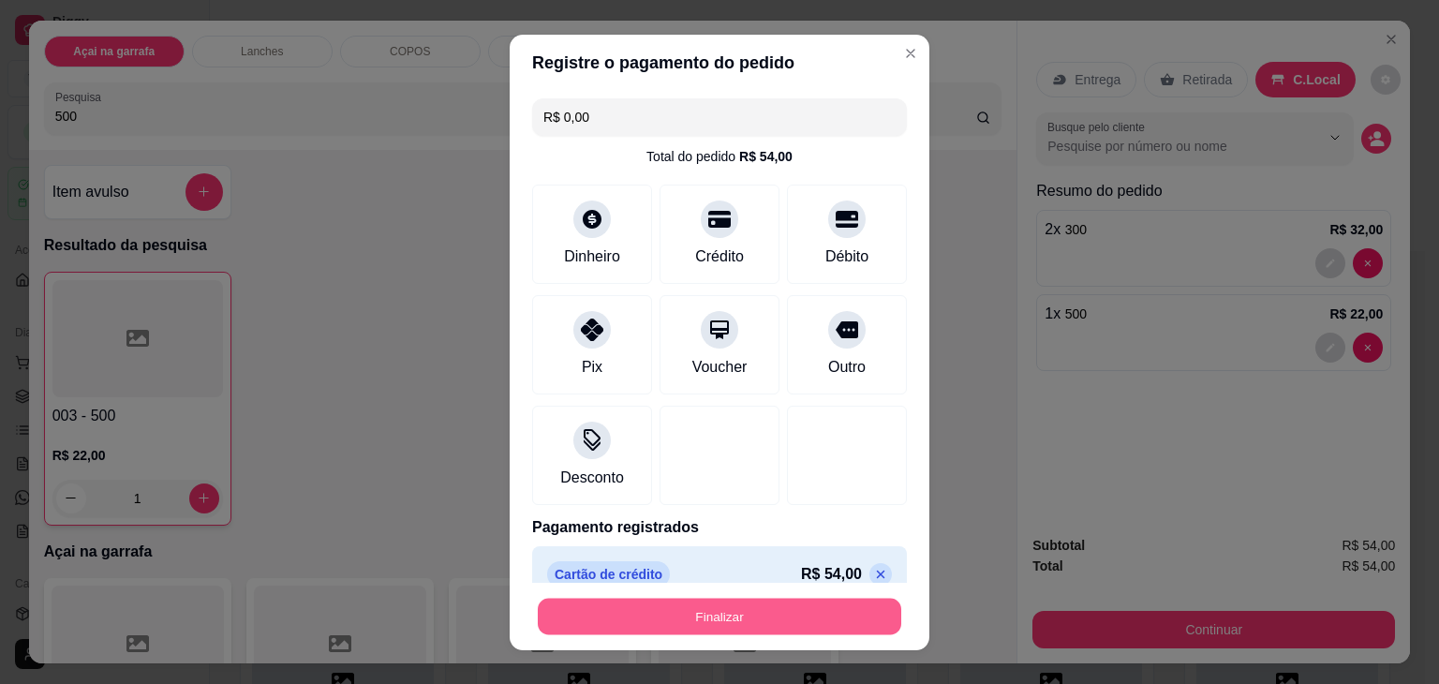
click at [649, 607] on button "Finalizar" at bounding box center [719, 616] width 363 height 37
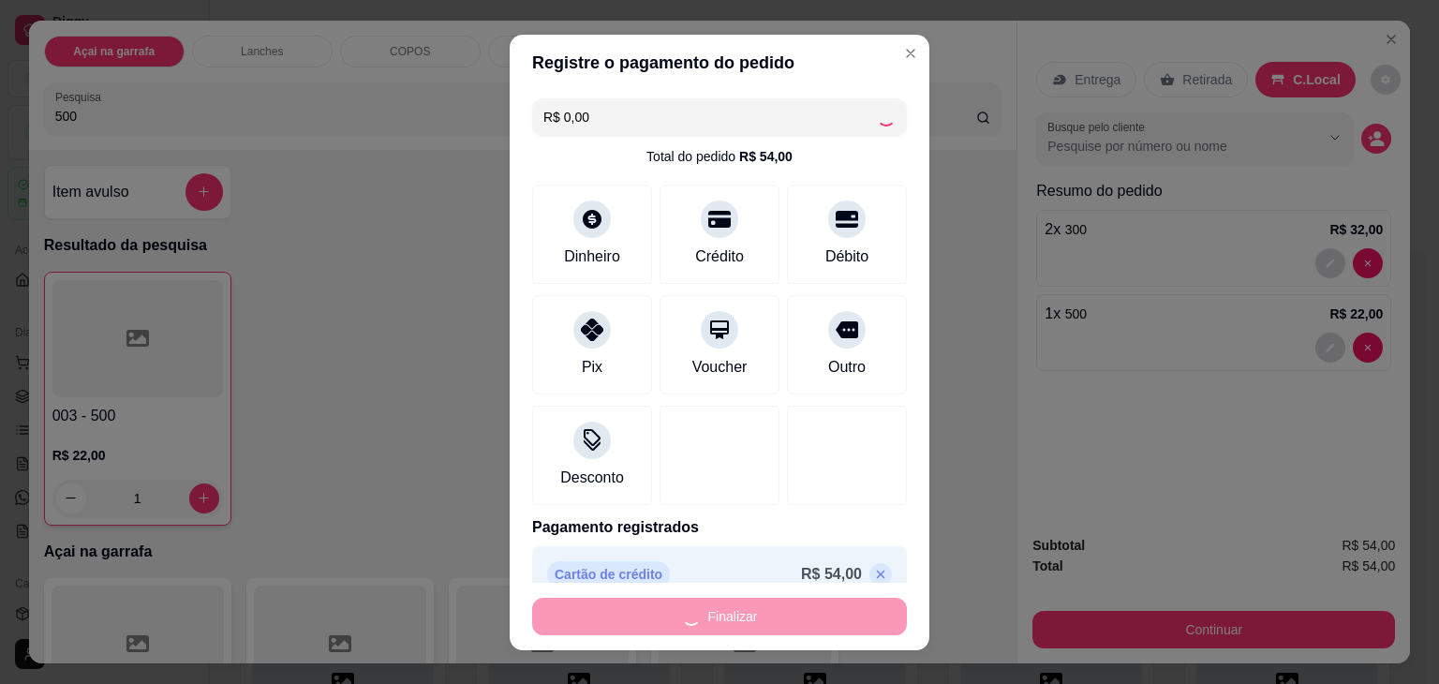
type input "0"
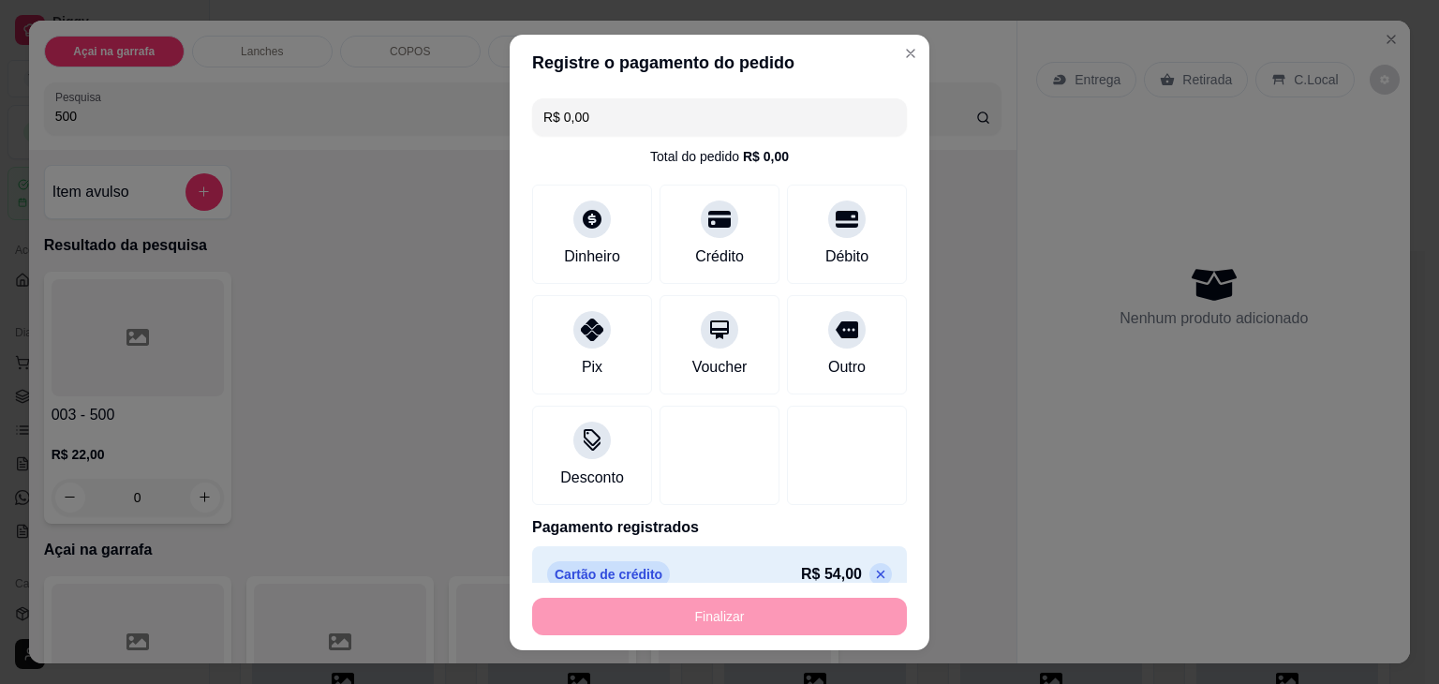
type input "-R$ 54,00"
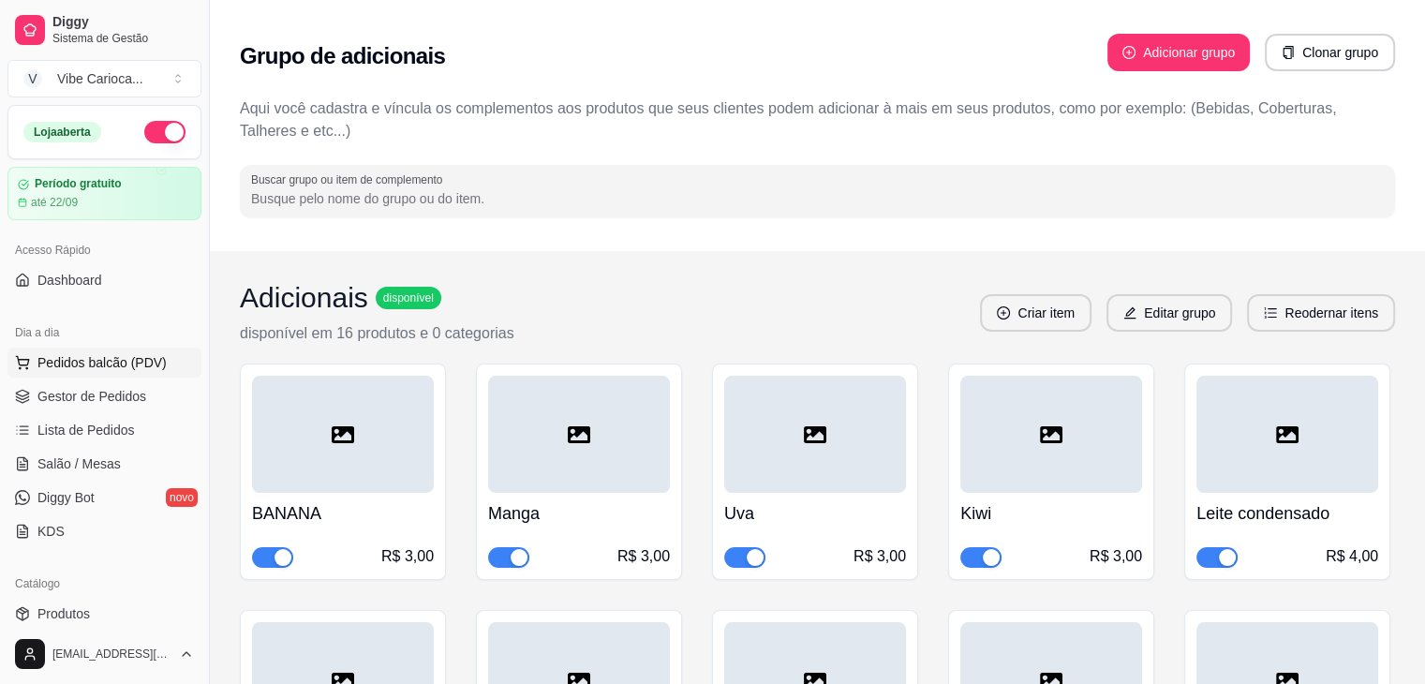
click at [63, 361] on span "Pedidos balcão (PDV)" at bounding box center [101, 362] width 129 height 19
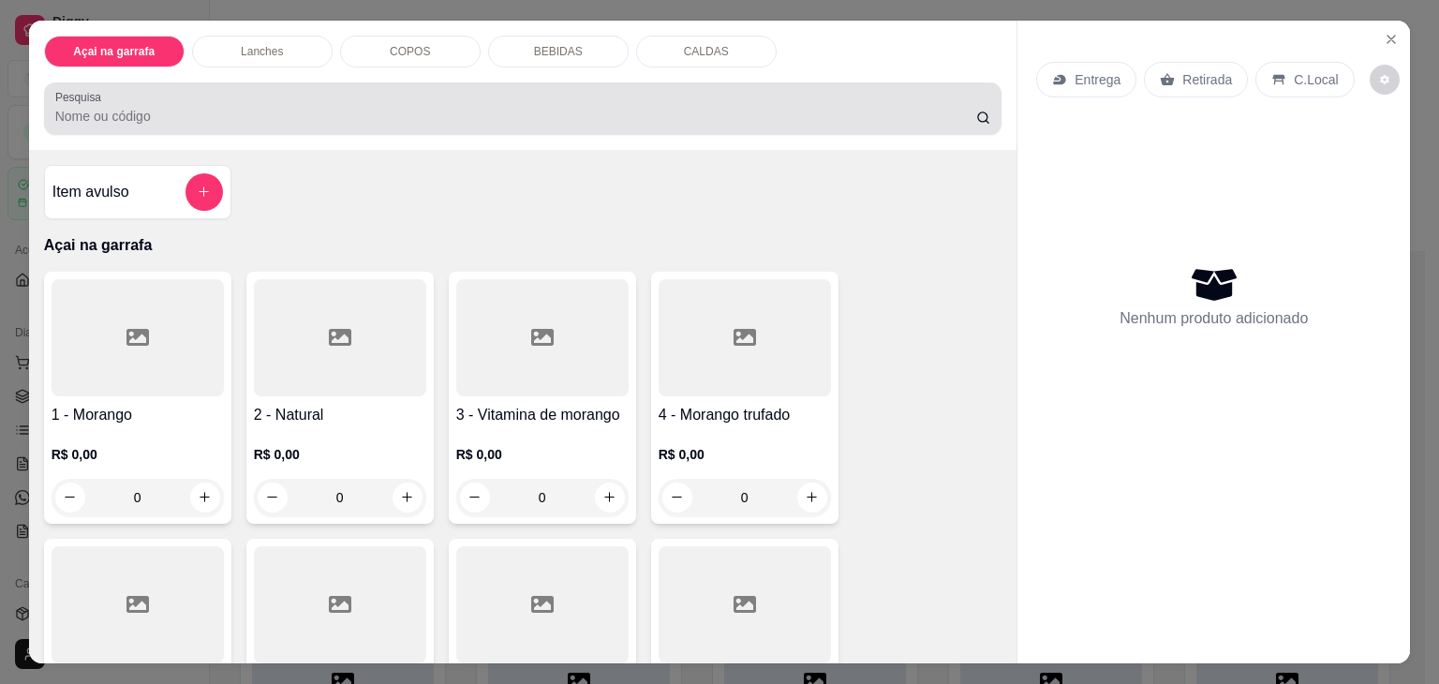
click at [175, 121] on div "Pesquisa" at bounding box center [523, 108] width 958 height 52
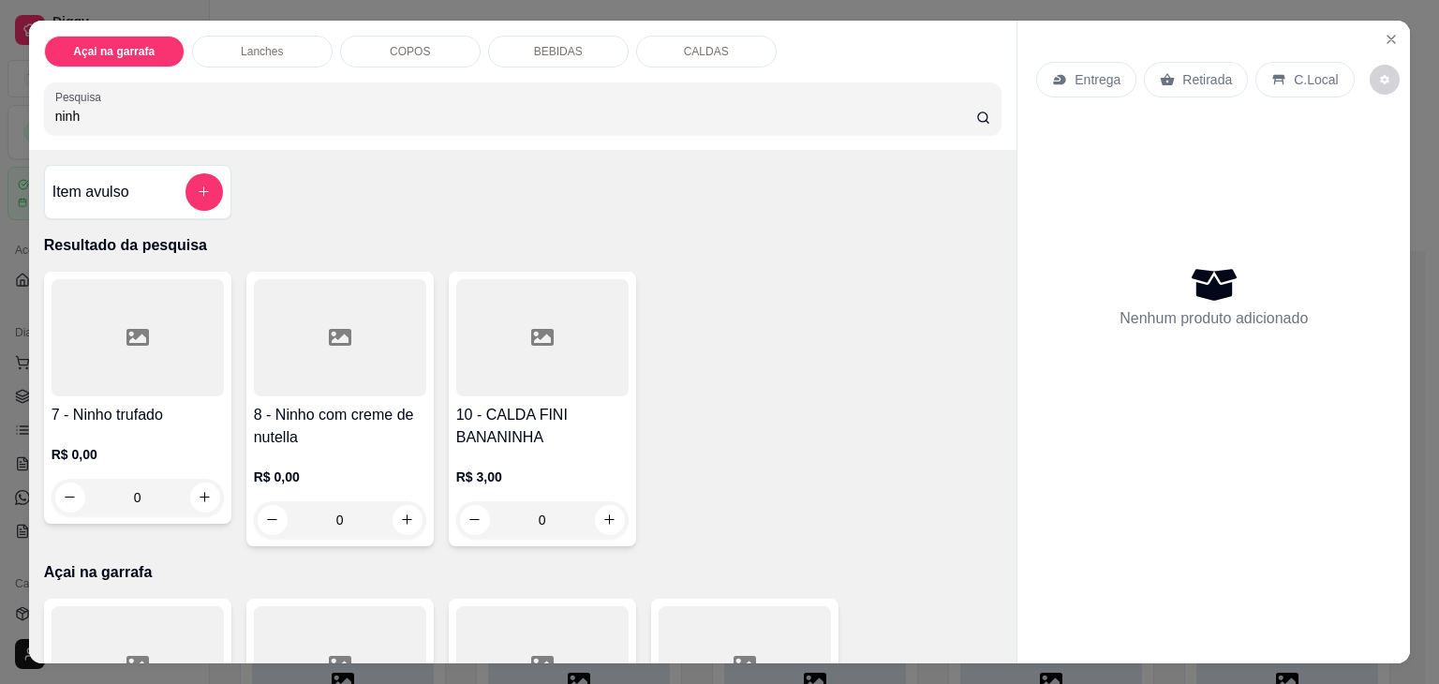
type input "ninh"
click at [83, 326] on div at bounding box center [138, 337] width 172 height 117
click at [193, 493] on div "0" at bounding box center [138, 497] width 172 height 37
click at [204, 490] on div "0" at bounding box center [138, 497] width 172 height 37
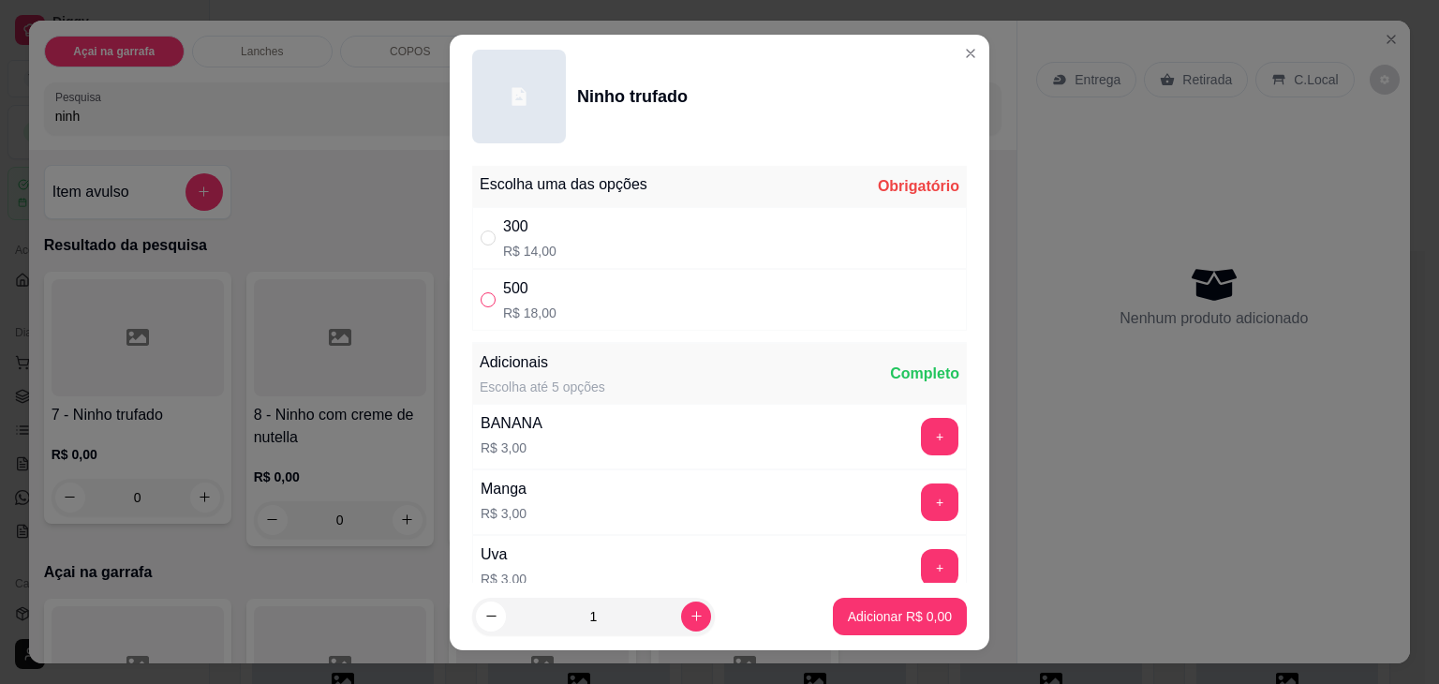
click at [482, 301] on input "" at bounding box center [488, 299] width 15 height 15
radio input "true"
click at [689, 619] on icon "increase-product-quantity" at bounding box center [696, 616] width 14 height 14
type input "3"
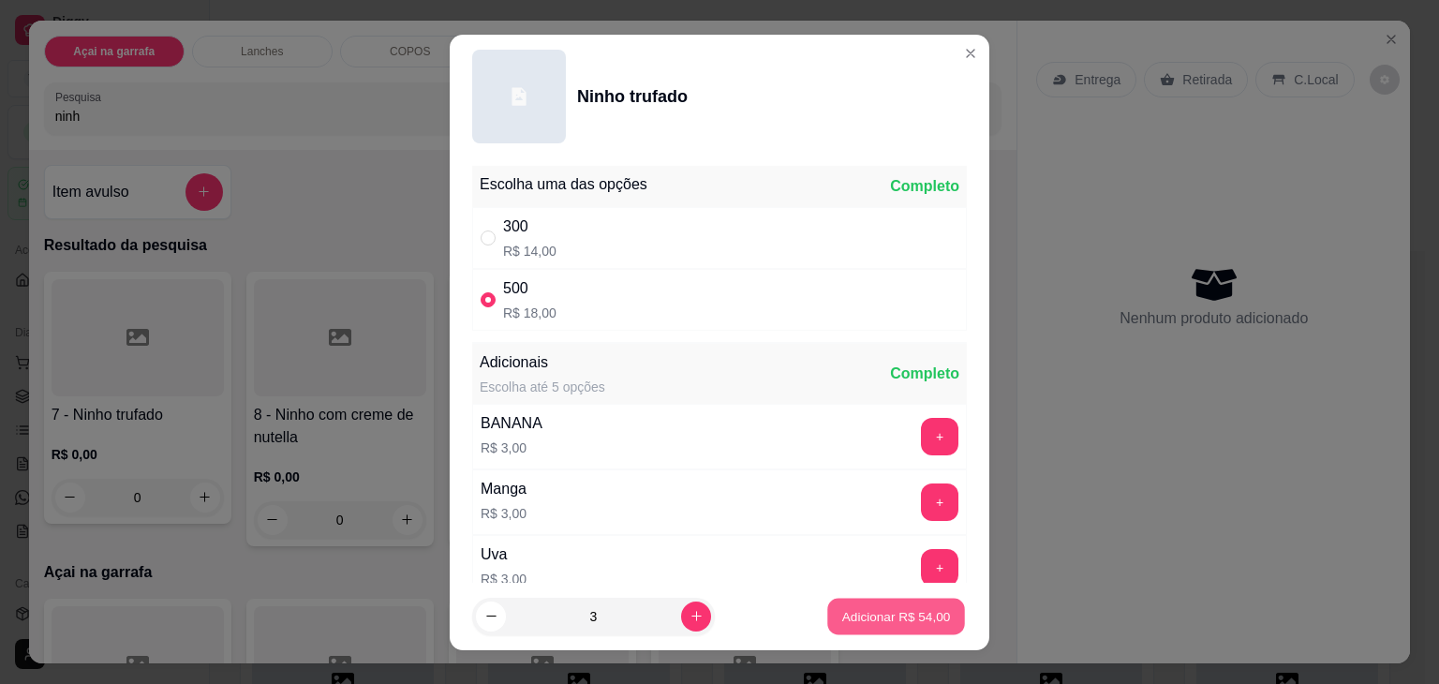
click at [843, 607] on p "Adicionar R$ 54,00" at bounding box center [896, 616] width 109 height 18
type input "3"
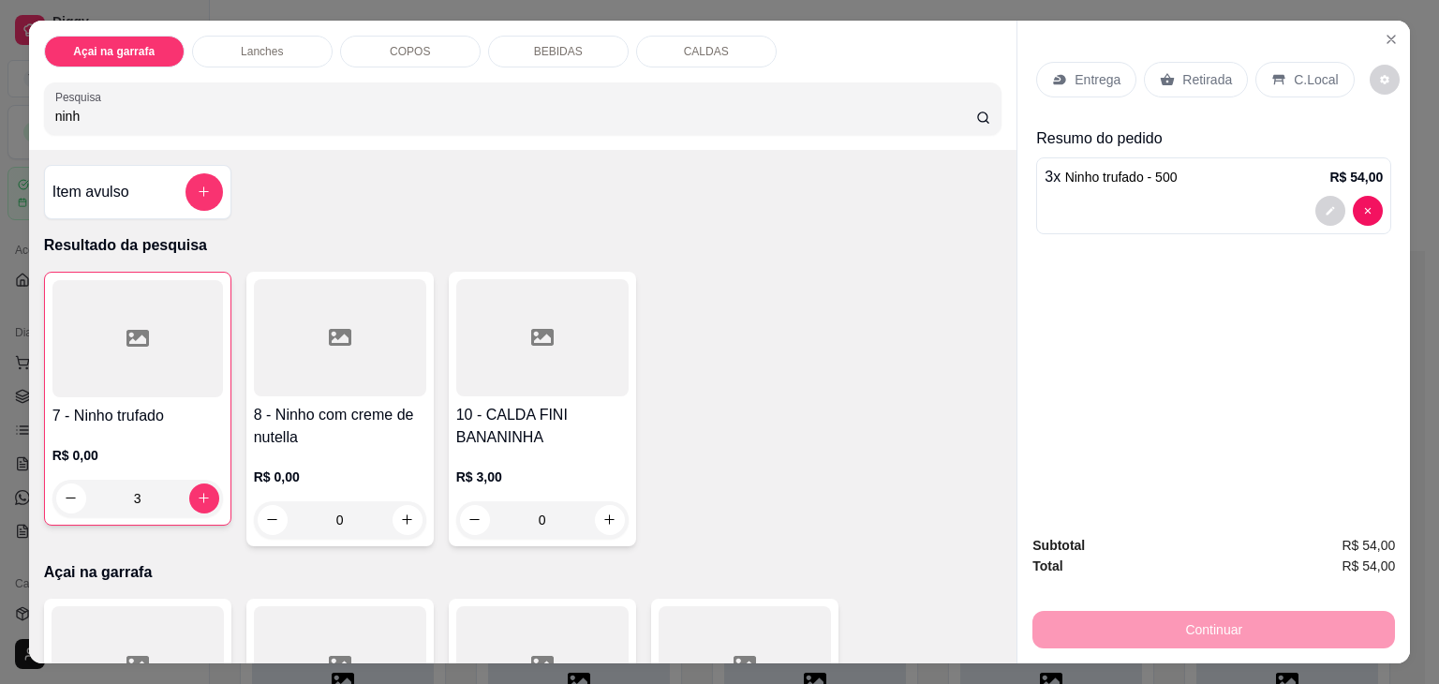
click at [1299, 70] on p "C.Local" at bounding box center [1316, 79] width 44 height 19
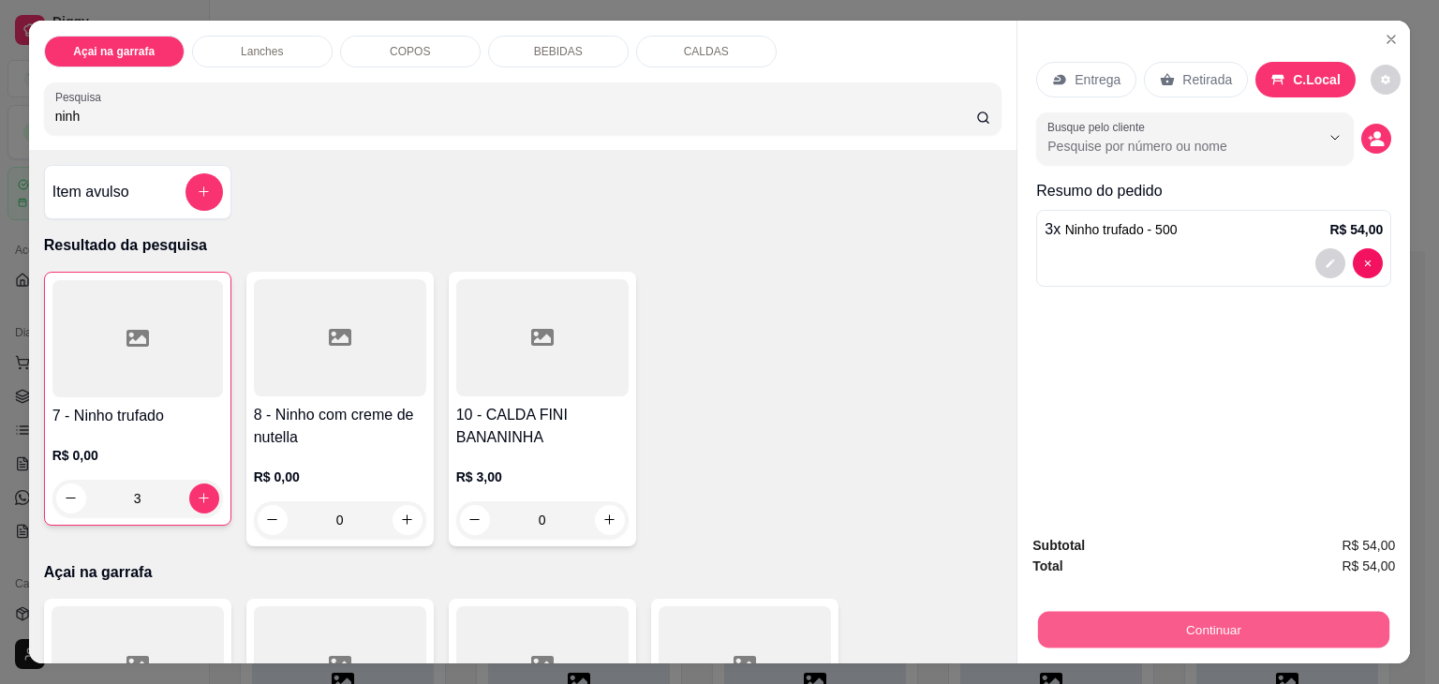
click at [1107, 612] on button "Continuar" at bounding box center [1213, 630] width 351 height 37
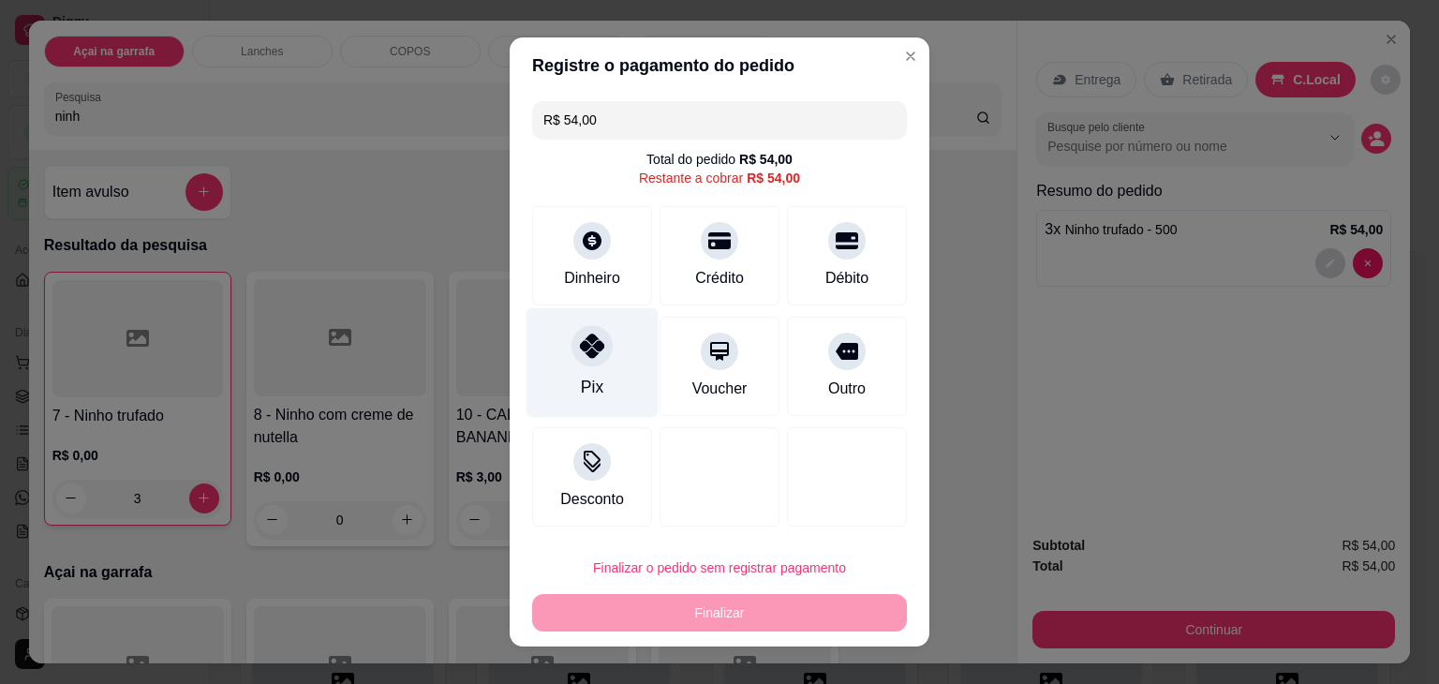
click at [571, 356] on div at bounding box center [591, 345] width 41 height 41
type input "R$ 0,00"
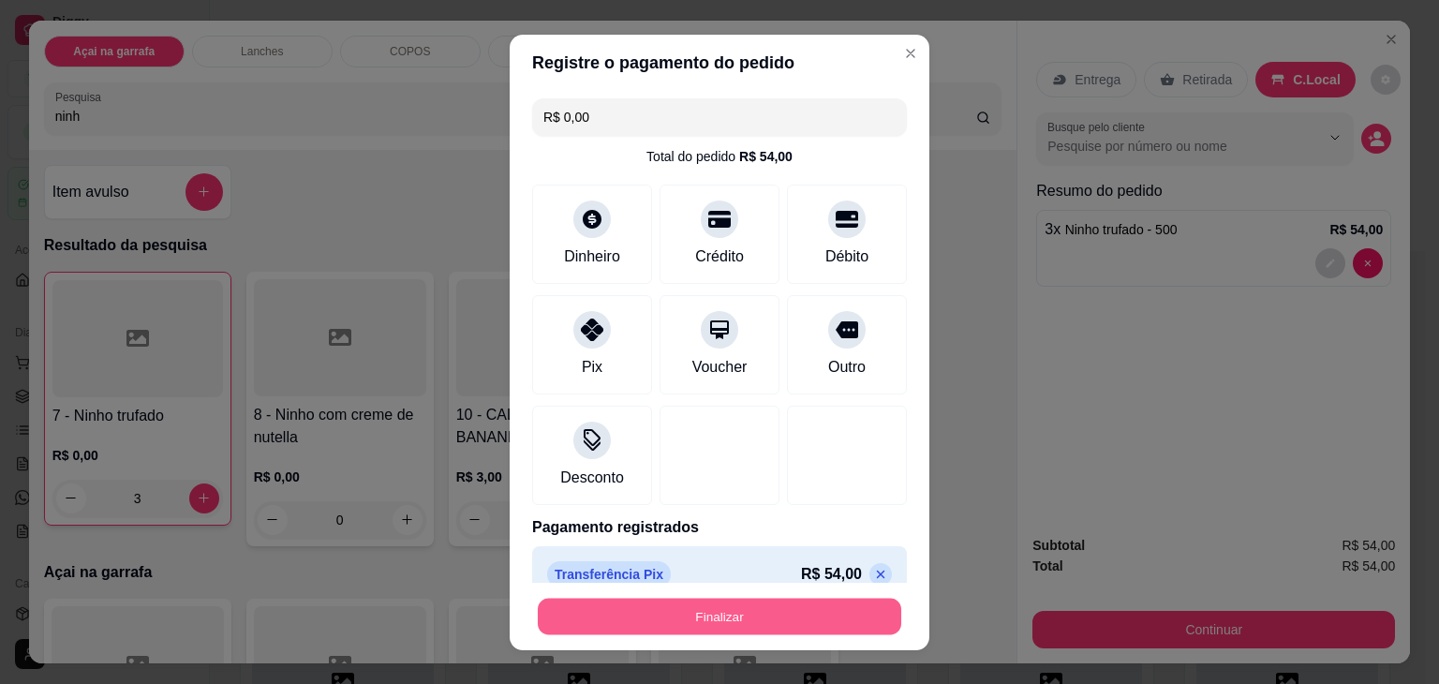
click at [667, 616] on button "Finalizar" at bounding box center [719, 616] width 363 height 37
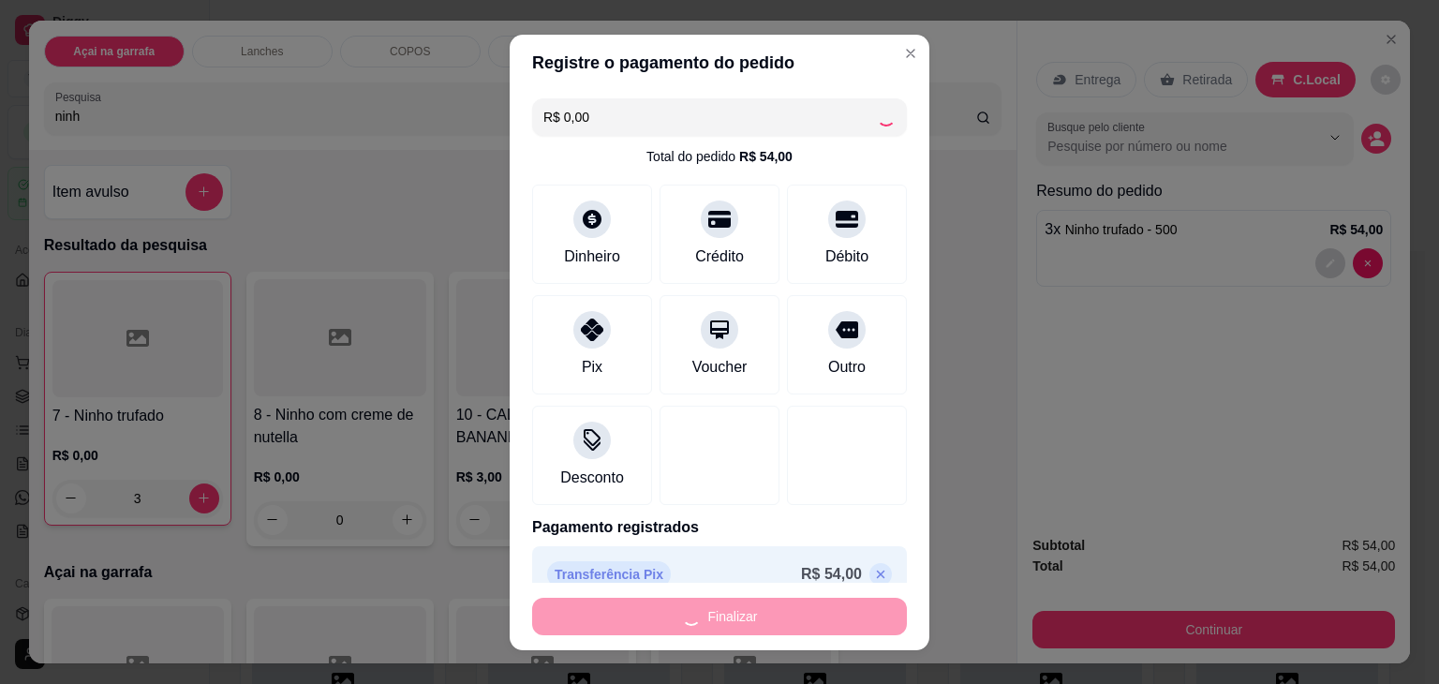
type input "0"
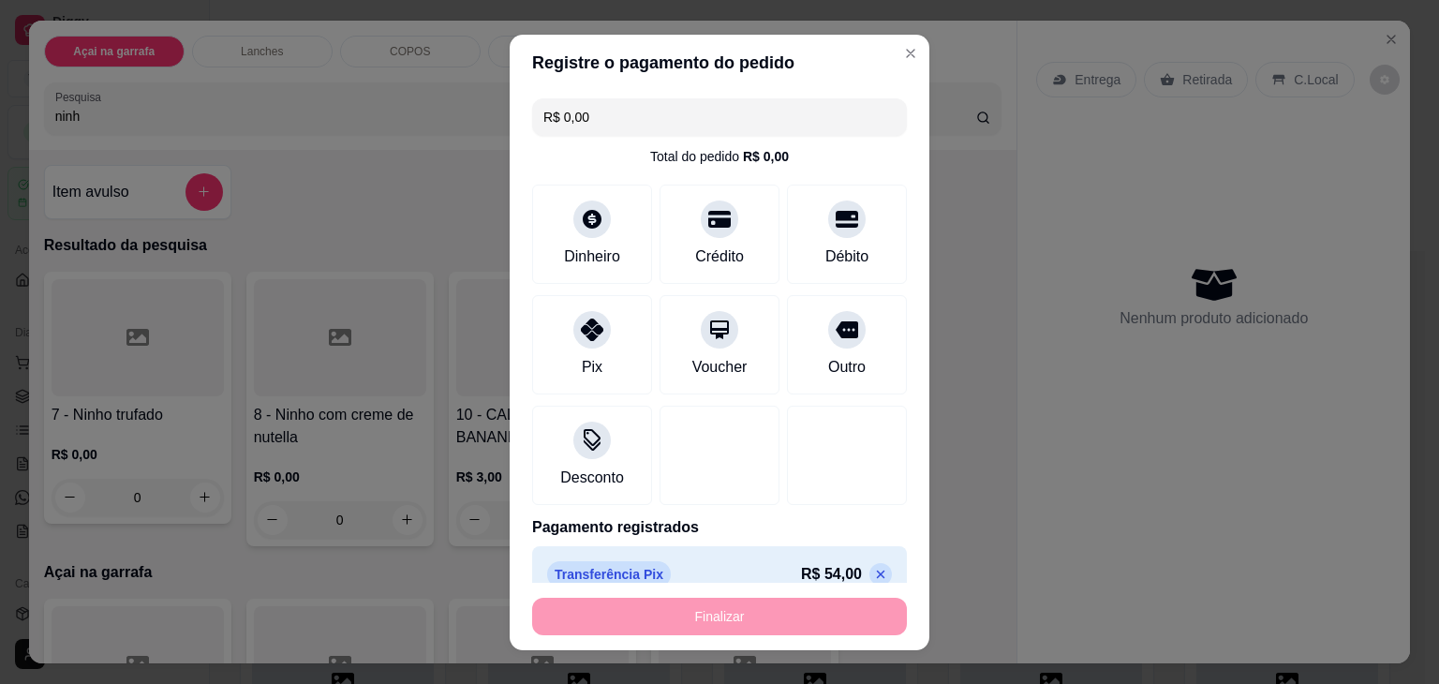
type input "-R$ 54,00"
